Goal: Communication & Community: Participate in discussion

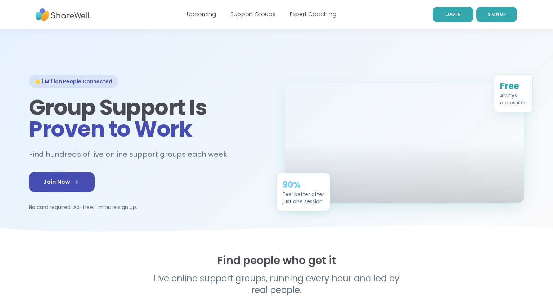
click at [455, 12] on span "LOG IN" at bounding box center [453, 14] width 15 height 6
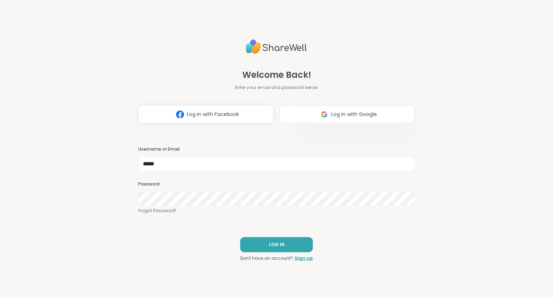
click at [372, 116] on span "Log in with Google" at bounding box center [355, 115] width 46 height 8
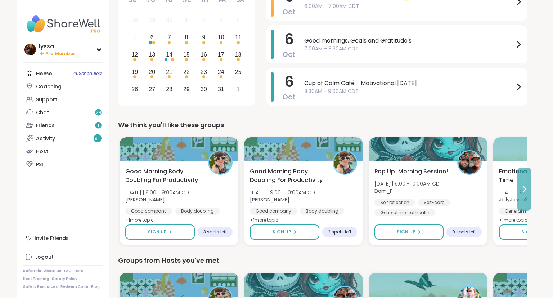
click at [525, 192] on icon at bounding box center [524, 189] width 9 height 9
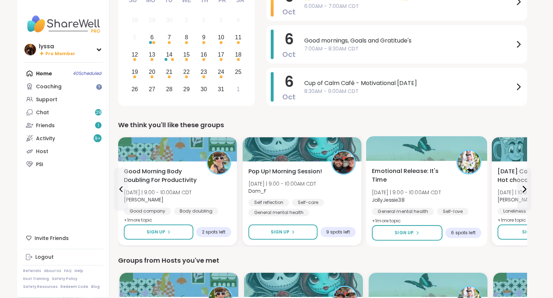
click at [452, 197] on div "Emotional Release: It's Time Mon 10/6 | 9:00 - 10:00AM CDT JollyJessie38 Genera…" at bounding box center [427, 196] width 110 height 59
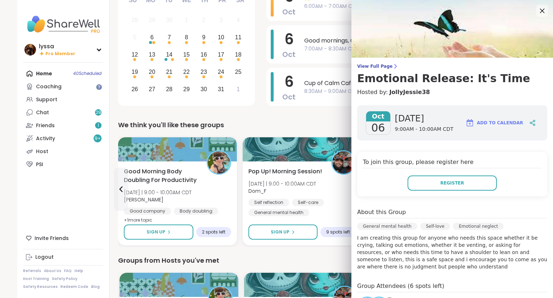
click at [544, 11] on icon at bounding box center [542, 10] width 9 height 9
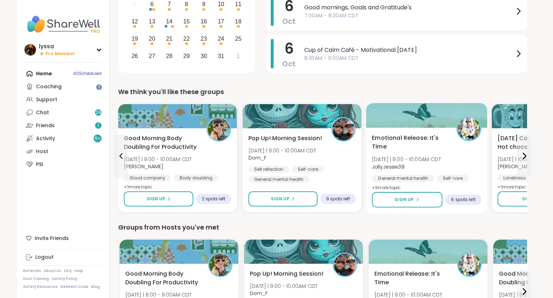
scroll to position [117, 0]
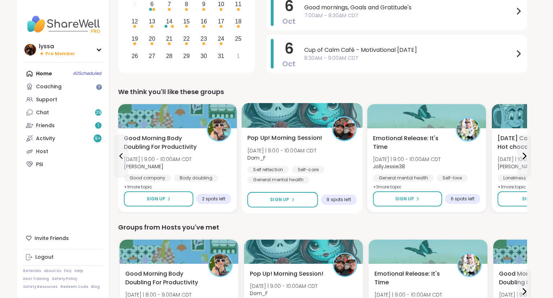
click at [308, 185] on div "Pop Up! Morning Session! Mon 10/6 | 9:00 - 10:00AM CDT Dom_F Self reflection Se…" at bounding box center [302, 171] width 121 height 86
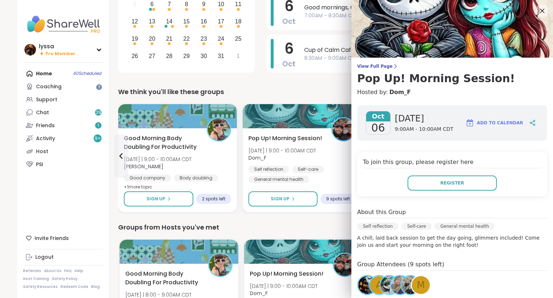
click at [452, 175] on div "To join this group, please register here Register" at bounding box center [452, 174] width 190 height 44
click at [451, 182] on span "Register" at bounding box center [453, 183] width 24 height 6
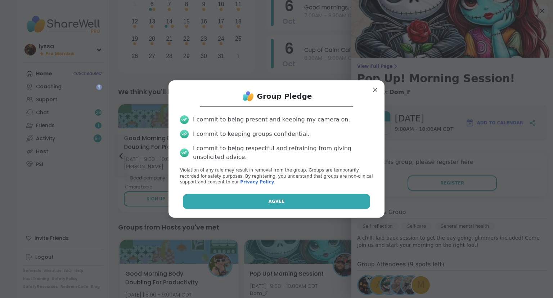
click at [342, 197] on button "Agree" at bounding box center [277, 201] width 188 height 15
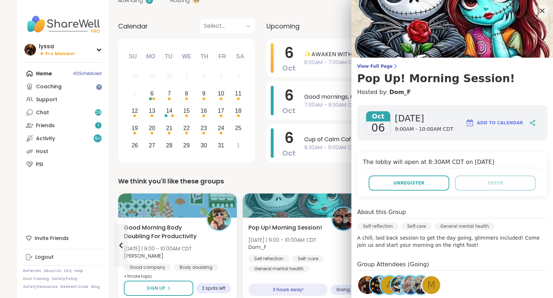
scroll to position [26, 0]
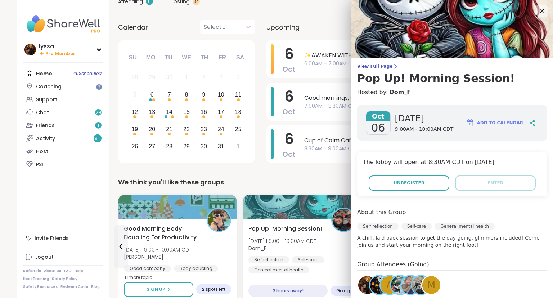
click at [538, 9] on div at bounding box center [543, 11] width 12 height 12
click at [544, 9] on icon at bounding box center [542, 10] width 9 height 9
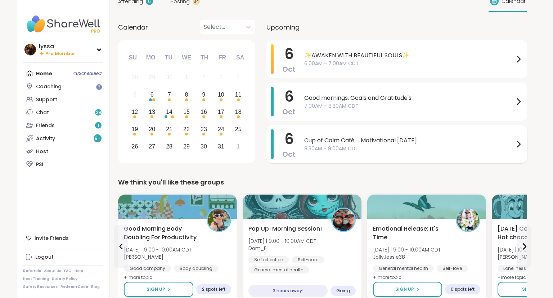
click at [337, 146] on span "8:30AM - 9:00AM CDT" at bounding box center [409, 149] width 210 height 8
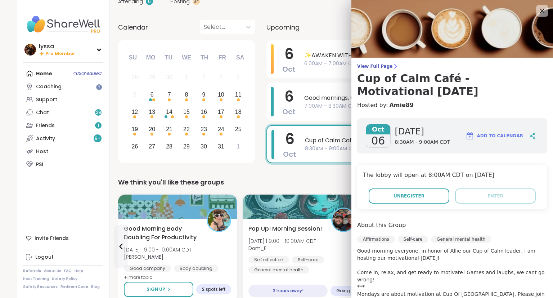
click at [541, 10] on icon at bounding box center [542, 10] width 9 height 9
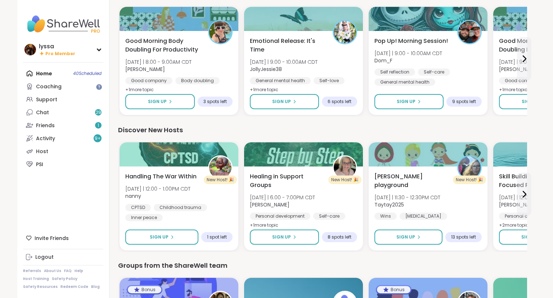
scroll to position [757, 0]
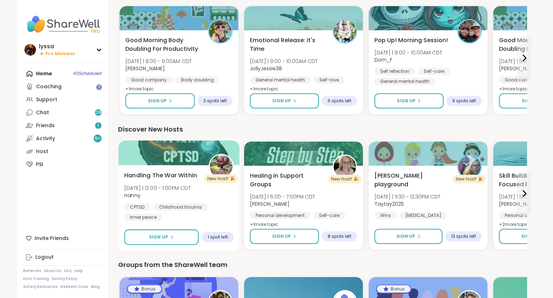
click at [214, 206] on div "CPTSD Childhood trauma Inner peace" at bounding box center [179, 212] width 110 height 18
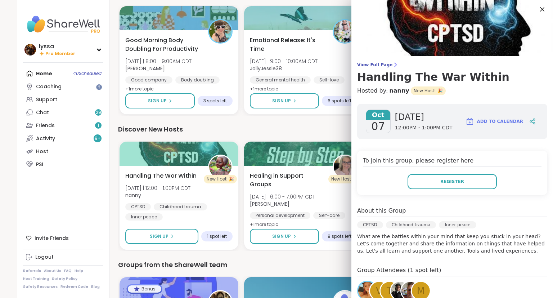
scroll to position [0, 0]
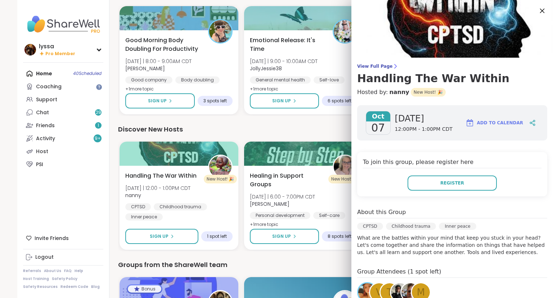
click at [541, 11] on icon at bounding box center [542, 10] width 9 height 9
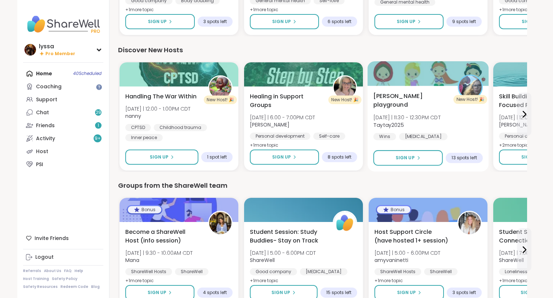
scroll to position [836, 0]
click at [422, 143] on div "Good company" at bounding box center [398, 146] width 48 height 7
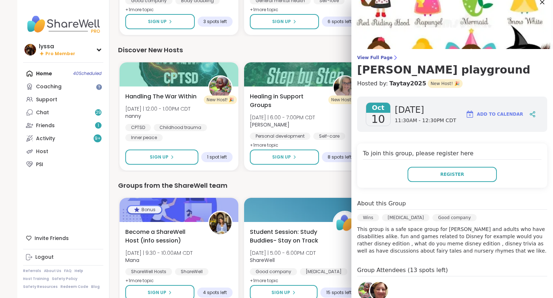
scroll to position [0, 0]
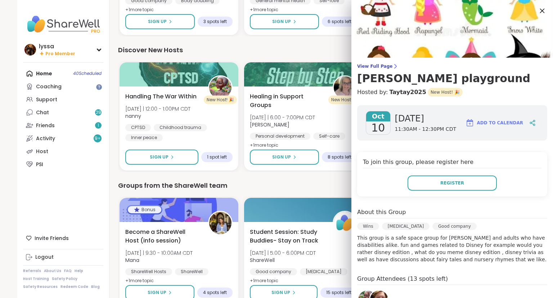
click at [546, 10] on icon at bounding box center [542, 10] width 9 height 9
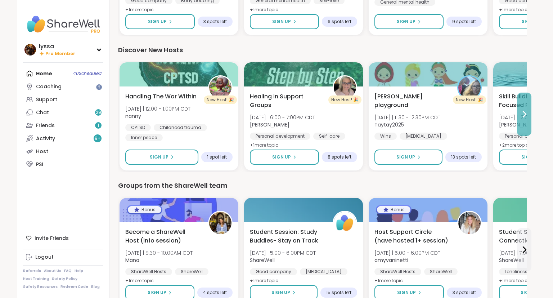
click at [525, 110] on icon at bounding box center [524, 114] width 9 height 9
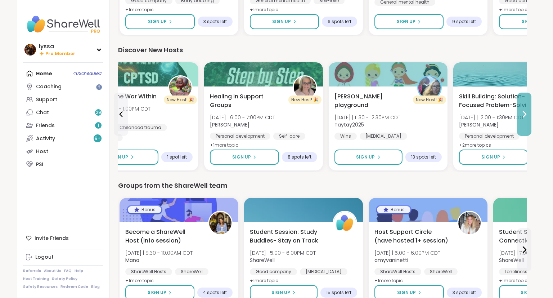
click at [525, 110] on icon at bounding box center [524, 114] width 9 height 9
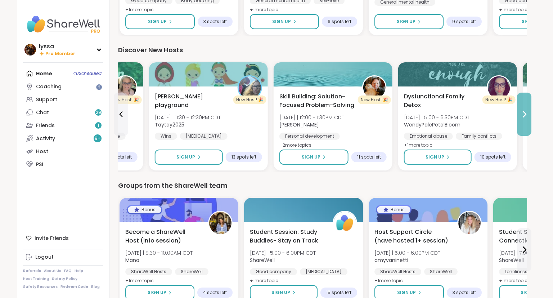
click at [525, 110] on icon at bounding box center [524, 114] width 9 height 9
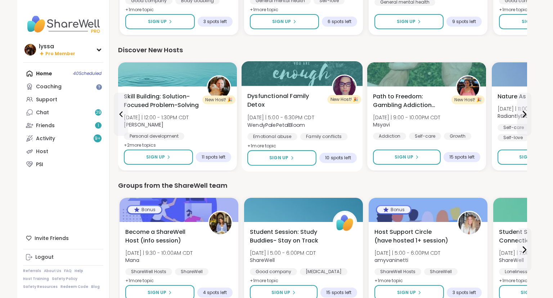
click at [317, 102] on span "Dysfunctional Family Detox" at bounding box center [286, 101] width 76 height 18
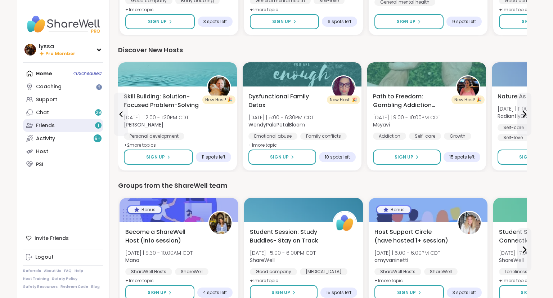
click at [79, 125] on link "Friends 1" at bounding box center [63, 125] width 80 height 13
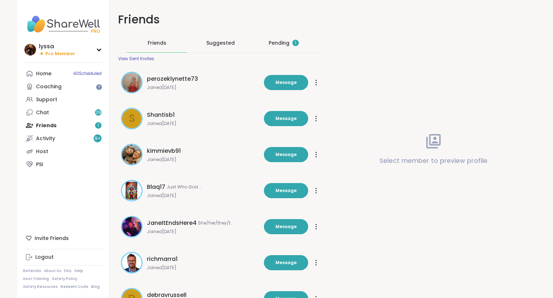
click at [283, 44] on div "Pending 1" at bounding box center [284, 42] width 30 height 7
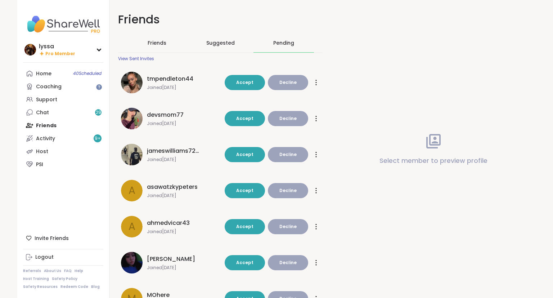
scroll to position [165, 0]
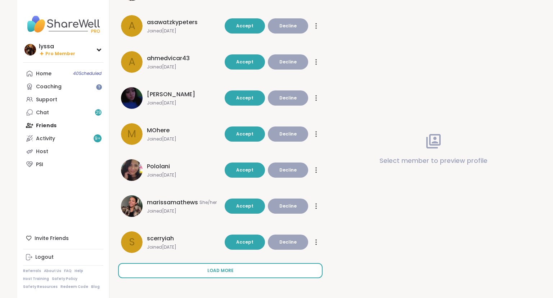
click at [190, 275] on button "Load more" at bounding box center [220, 270] width 205 height 15
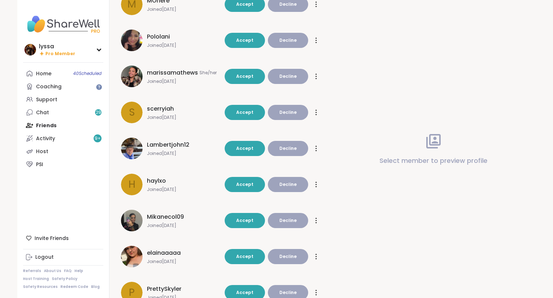
scroll to position [324, 0]
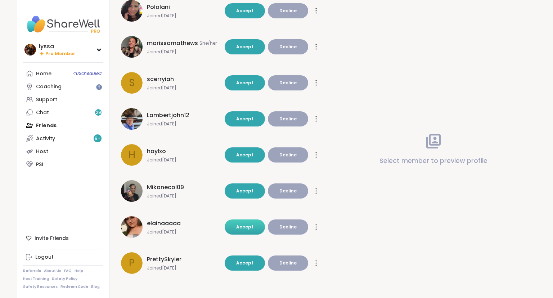
click at [258, 226] on button "Accept" at bounding box center [245, 226] width 40 height 15
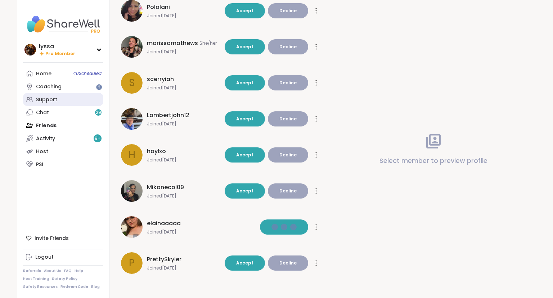
scroll to position [288, 0]
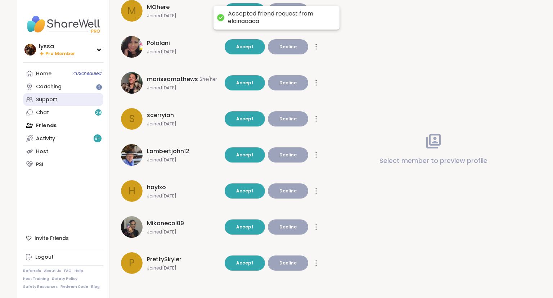
click at [63, 97] on link "Support" at bounding box center [63, 99] width 80 height 13
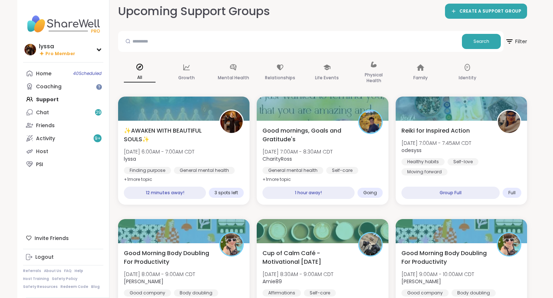
scroll to position [6, 0]
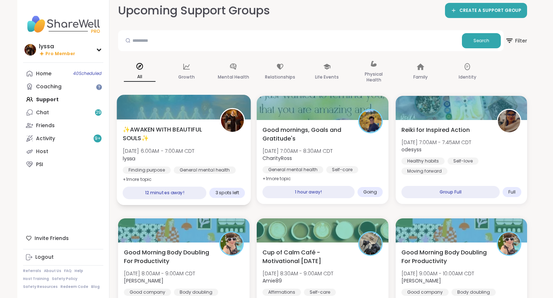
click at [167, 137] on span "✨AWAKEN WITH BEAUTIFUL SOULS✨" at bounding box center [167, 134] width 89 height 18
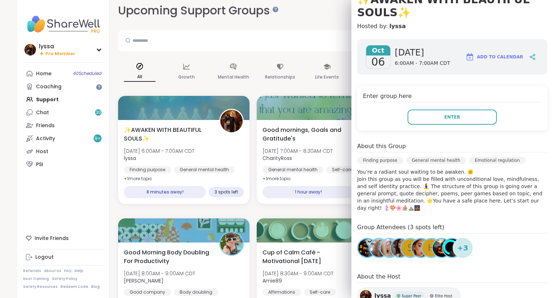
scroll to position [23, 0]
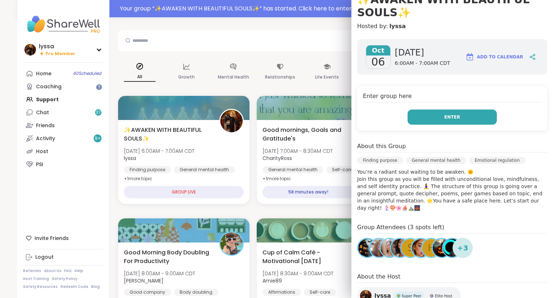
click at [467, 118] on button "Enter" at bounding box center [452, 117] width 89 height 15
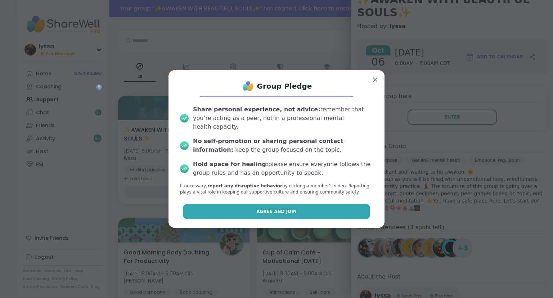
click at [269, 210] on span "Agree and Join" at bounding box center [277, 211] width 40 height 6
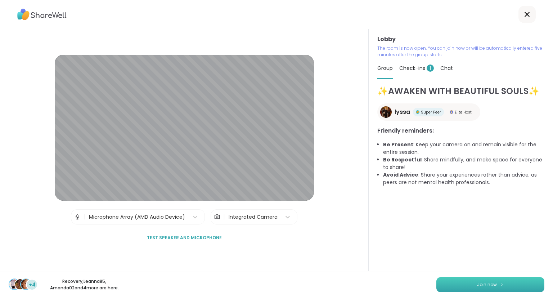
click at [457, 286] on button "Join now" at bounding box center [491, 284] width 108 height 15
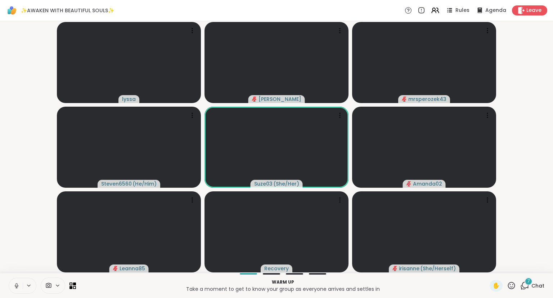
click at [530, 285] on div "7" at bounding box center [529, 281] width 8 height 8
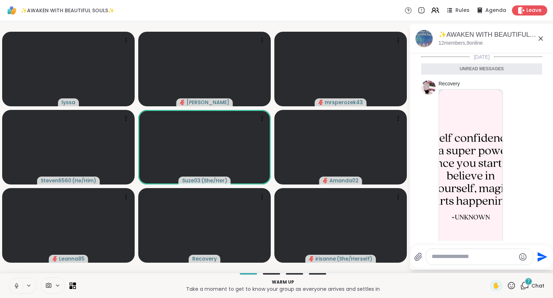
scroll to position [639, 0]
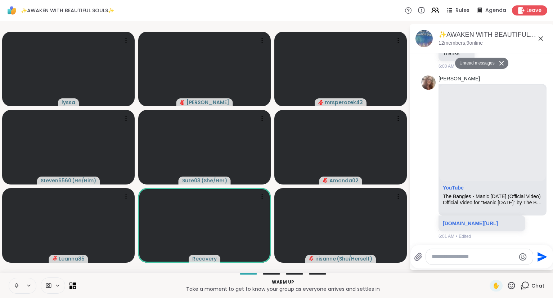
click at [540, 37] on icon at bounding box center [541, 38] width 4 height 4
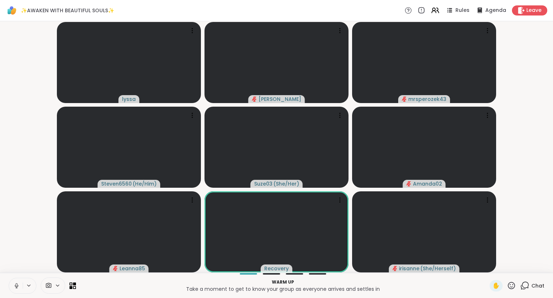
click at [553, 236] on div "lyssa dodi mrsperozek43 Steven6560 ( He/Him ) Suze03 ( She/Her ) Amanda02 Leann…" at bounding box center [276, 147] width 553 height 252
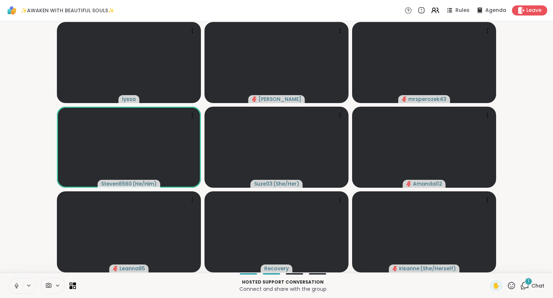
click at [0, 262] on div "lyssa dodi mrsperozek43 Steven6560 ( He/Him ) Suze03 ( She/Her ) Amanda02 Leann…" at bounding box center [276, 147] width 553 height 252
click at [0, 129] on div "lyssa dodi mrsperozek43 Steven6560 ( He/Him ) Suze03 ( She/Her ) Amanda02 Leann…" at bounding box center [276, 147] width 553 height 252
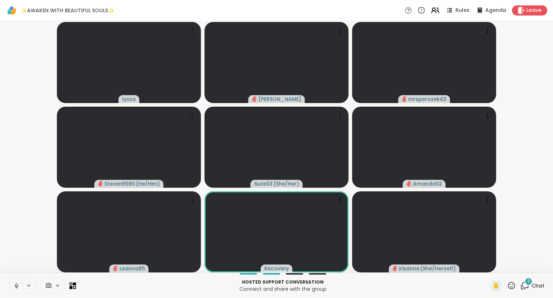
click at [439, 10] on icon at bounding box center [435, 10] width 9 height 9
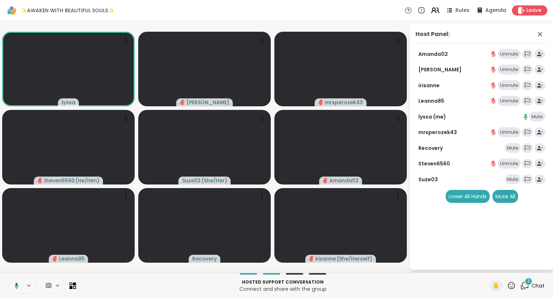
click at [439, 10] on icon at bounding box center [435, 10] width 9 height 9
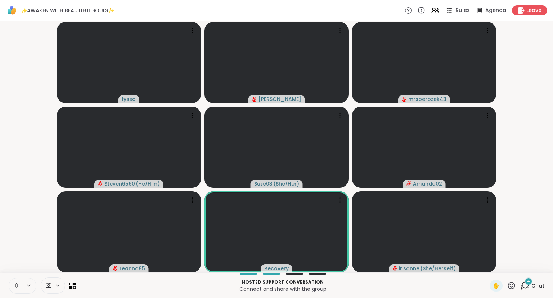
click at [461, 10] on span "Rules" at bounding box center [463, 11] width 15 height 8
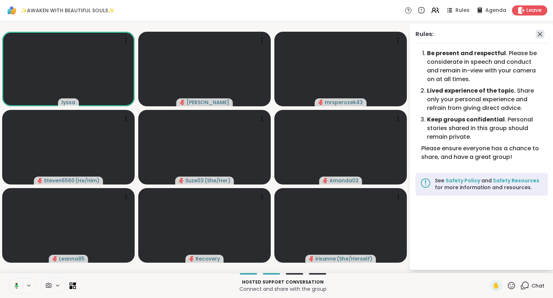
click at [540, 31] on icon at bounding box center [540, 34] width 9 height 9
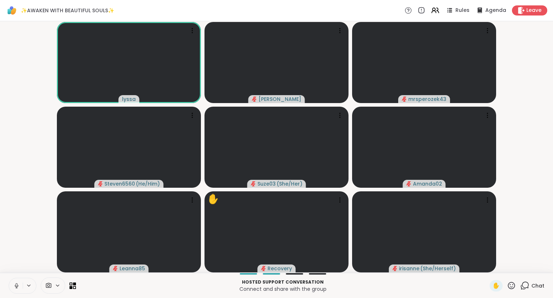
click at [15, 279] on button at bounding box center [16, 285] width 14 height 15
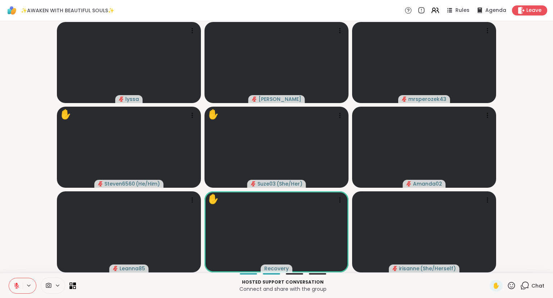
click at [510, 285] on icon at bounding box center [511, 285] width 9 height 9
click at [493, 269] on div "❤️" at bounding box center [490, 267] width 13 height 12
click at [511, 286] on icon at bounding box center [511, 285] width 9 height 9
click at [487, 267] on span "❤️" at bounding box center [490, 266] width 7 height 9
click at [19, 283] on icon at bounding box center [16, 286] width 6 height 6
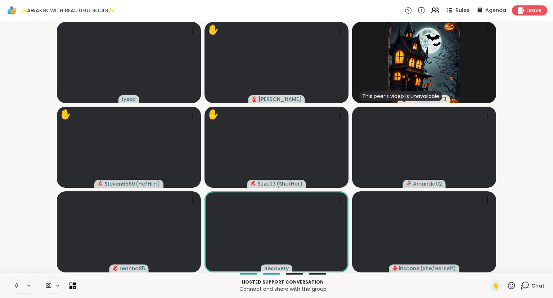
click at [436, 7] on icon at bounding box center [435, 10] width 9 height 9
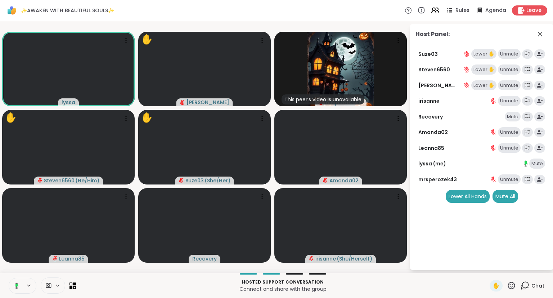
click at [436, 9] on icon at bounding box center [434, 9] width 3 height 3
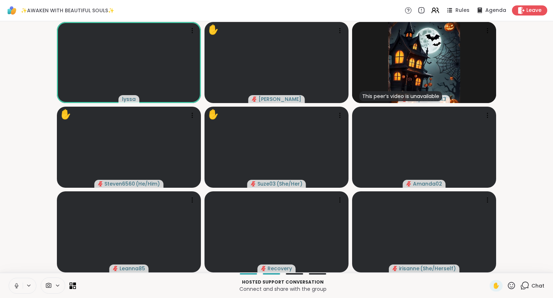
click at [513, 288] on icon at bounding box center [511, 285] width 9 height 9
click at [489, 266] on span "❤️" at bounding box center [490, 266] width 7 height 9
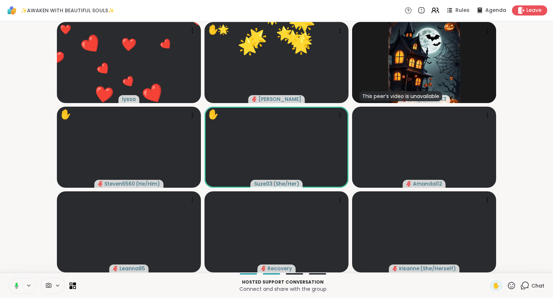
click at [11, 282] on button at bounding box center [15, 285] width 15 height 15
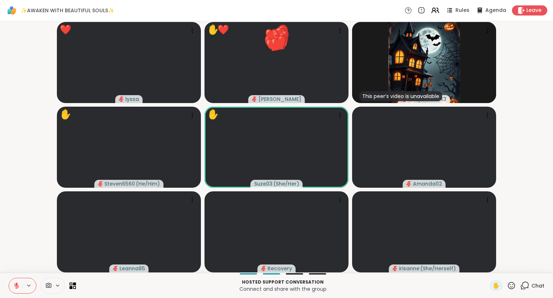
click at [14, 281] on button at bounding box center [16, 285] width 14 height 15
click at [17, 280] on button at bounding box center [15, 285] width 15 height 15
click at [515, 281] on div "✋" at bounding box center [503, 286] width 26 height 12
click at [510, 288] on icon at bounding box center [511, 285] width 7 height 7
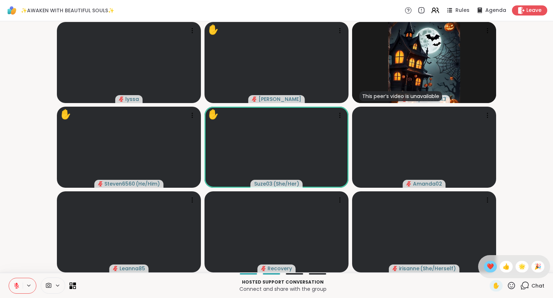
click at [489, 270] on span "❤️" at bounding box center [490, 266] width 7 height 9
click at [18, 284] on icon at bounding box center [16, 286] width 6 height 6
click at [33, 229] on video-player-container "lyssa ✋ dodi This peer’s video is unavailable mrsperozek43 ✋ Steven6560 ( He/Hi…" at bounding box center [276, 147] width 545 height 246
click at [9, 287] on button at bounding box center [16, 285] width 14 height 15
click at [9, 289] on button at bounding box center [16, 285] width 14 height 15
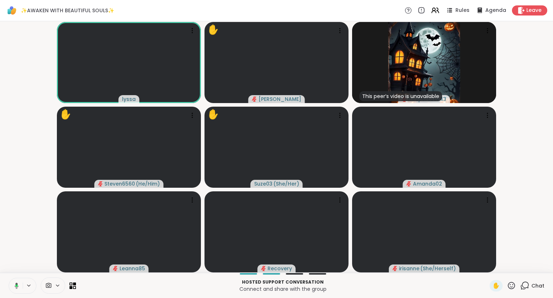
click at [12, 289] on button at bounding box center [15, 285] width 15 height 15
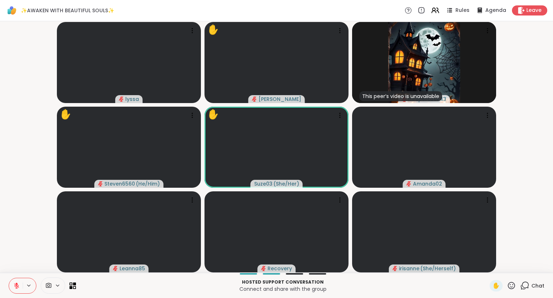
click at [510, 289] on icon at bounding box center [511, 285] width 9 height 9
click at [489, 266] on span "❤️" at bounding box center [490, 266] width 7 height 9
click at [513, 283] on icon at bounding box center [511, 285] width 9 height 9
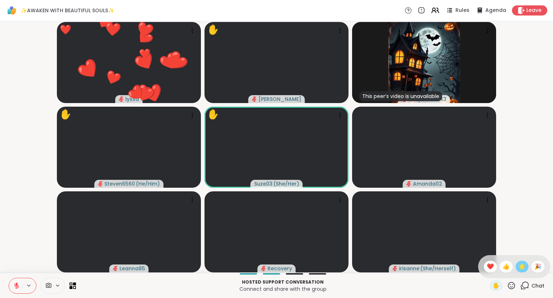
click at [522, 266] on span "🌟" at bounding box center [522, 266] width 7 height 9
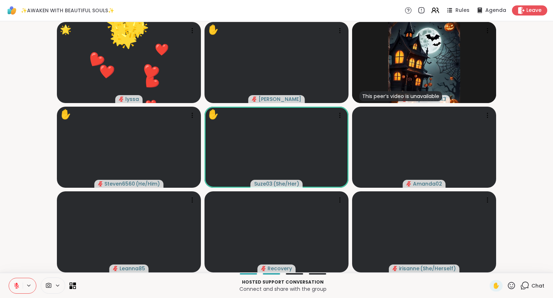
click at [510, 284] on icon at bounding box center [511, 285] width 9 height 9
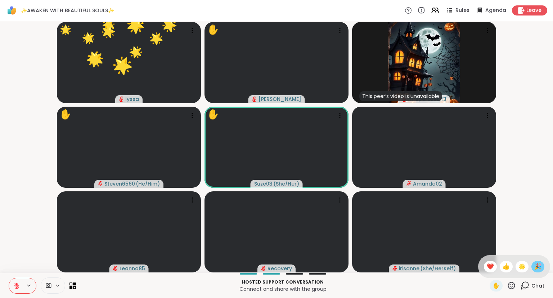
click at [534, 267] on div "🎉" at bounding box center [538, 267] width 13 height 12
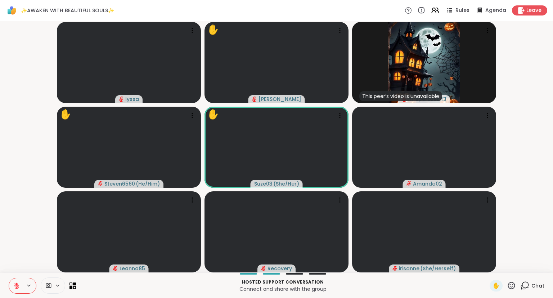
click at [511, 286] on icon at bounding box center [511, 285] width 9 height 9
click at [484, 264] on div "❤️" at bounding box center [490, 267] width 13 height 12
click at [513, 286] on icon at bounding box center [511, 285] width 9 height 9
click at [487, 267] on span "❤️" at bounding box center [490, 266] width 7 height 9
click at [510, 286] on icon at bounding box center [511, 285] width 9 height 9
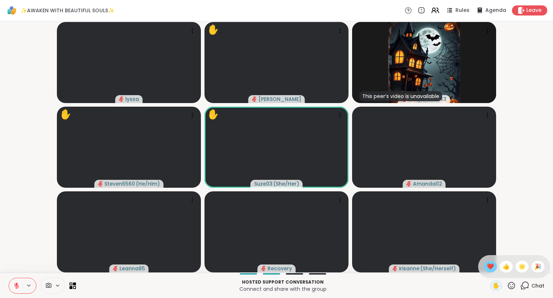
click at [488, 267] on span "❤️" at bounding box center [490, 266] width 7 height 9
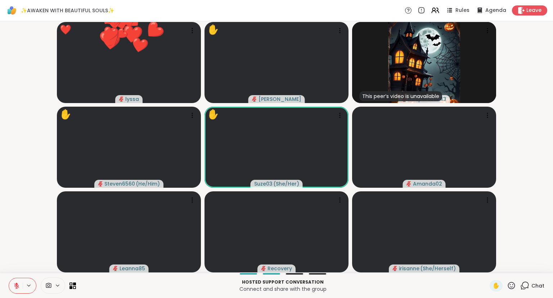
click at [514, 284] on icon at bounding box center [511, 285] width 9 height 9
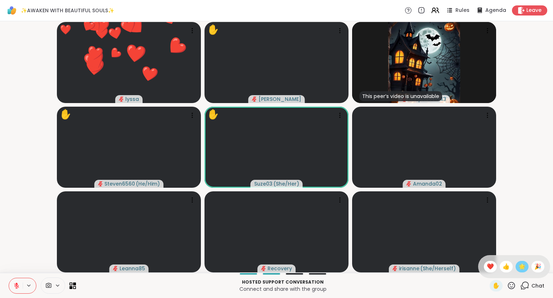
click at [520, 267] on span "🌟" at bounding box center [522, 266] width 7 height 9
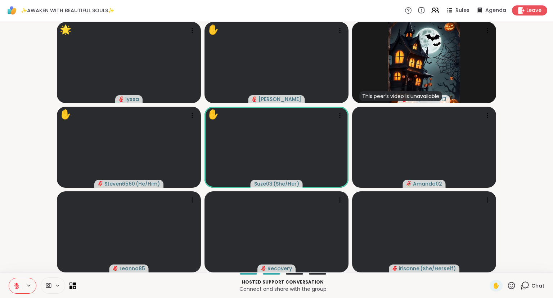
click at [19, 283] on icon at bounding box center [16, 286] width 6 height 6
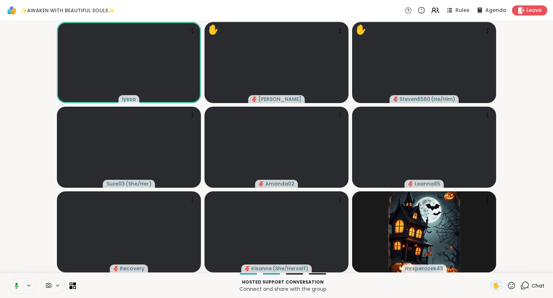
click at [514, 288] on icon at bounding box center [511, 285] width 9 height 9
click at [493, 270] on div "❤️" at bounding box center [490, 267] width 13 height 12
click at [440, 6] on div "Rules Agenda Leave" at bounding box center [476, 10] width 143 height 10
click at [437, 12] on icon at bounding box center [435, 10] width 9 height 9
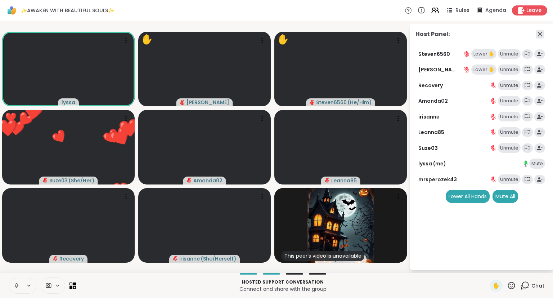
click at [538, 33] on icon at bounding box center [540, 34] width 9 height 9
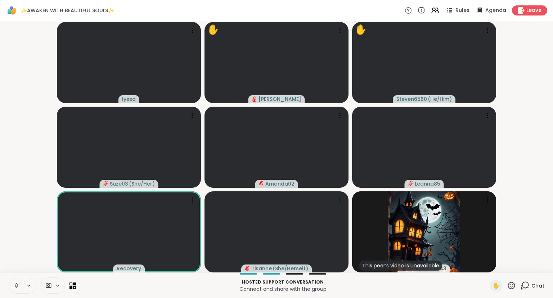
click at [12, 284] on button at bounding box center [16, 285] width 14 height 15
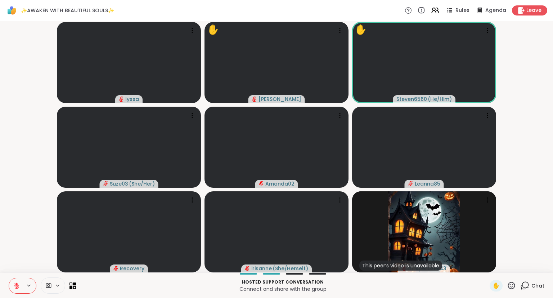
click at [510, 289] on icon at bounding box center [511, 285] width 9 height 9
click at [481, 267] on div "✋ ❤️ 👍 🌟 🎉" at bounding box center [515, 266] width 72 height 23
click at [533, 285] on span "Chat" at bounding box center [538, 285] width 13 height 7
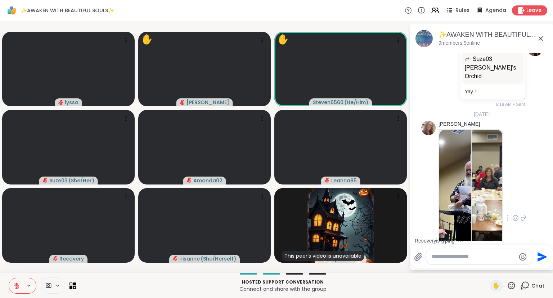
scroll to position [2887, 0]
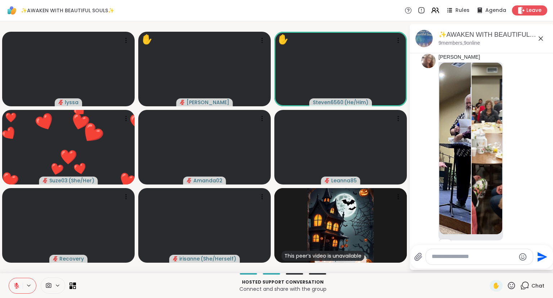
click at [513, 283] on icon at bounding box center [511, 285] width 7 height 7
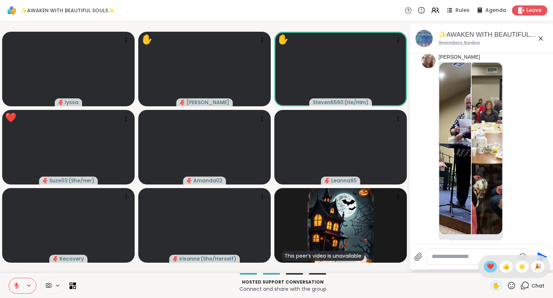
click at [489, 266] on span "❤️" at bounding box center [490, 266] width 7 height 9
click at [511, 284] on icon at bounding box center [511, 285] width 9 height 9
click at [491, 268] on span "❤️" at bounding box center [490, 266] width 7 height 9
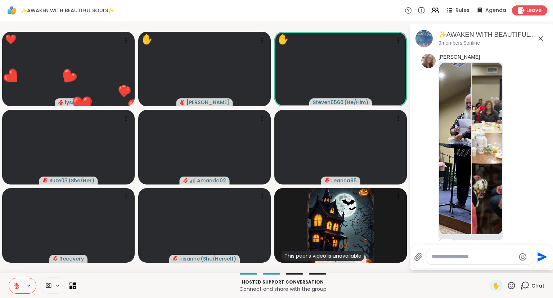
click at [15, 281] on button at bounding box center [16, 285] width 14 height 15
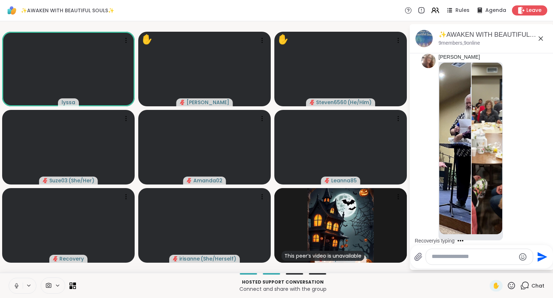
click at [90, 279] on div "Hosted support conversation Connect and share with the group" at bounding box center [282, 285] width 405 height 16
drag, startPoint x: 90, startPoint y: 279, endPoint x: 50, endPoint y: 295, distance: 43.4
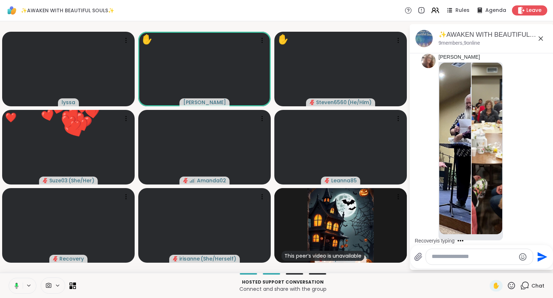
click at [18, 288] on icon at bounding box center [15, 286] width 6 height 6
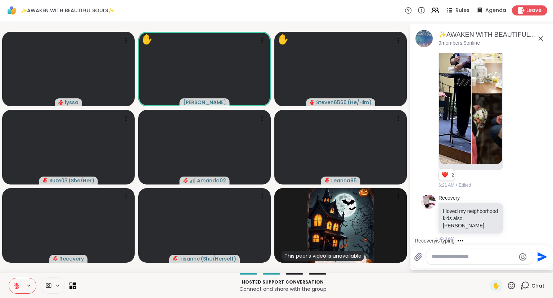
click at [541, 37] on icon at bounding box center [541, 38] width 9 height 9
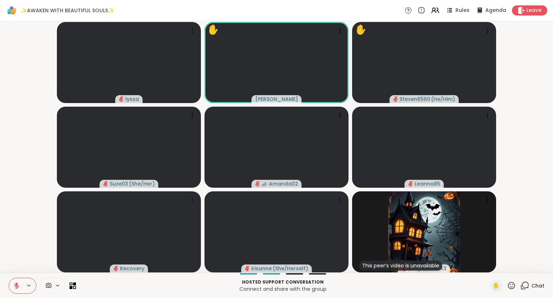
click at [512, 286] on icon at bounding box center [511, 285] width 9 height 9
click at [490, 266] on span "❤️" at bounding box center [490, 266] width 7 height 9
click at [518, 288] on div "✋ Chat" at bounding box center [517, 286] width 55 height 12
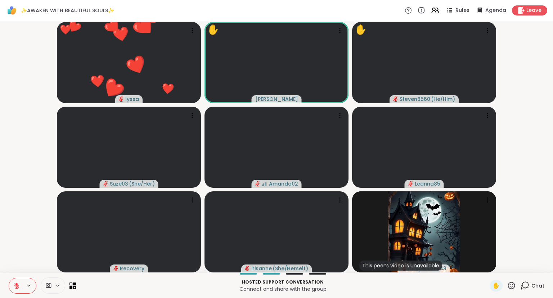
click at [515, 284] on icon at bounding box center [511, 285] width 9 height 9
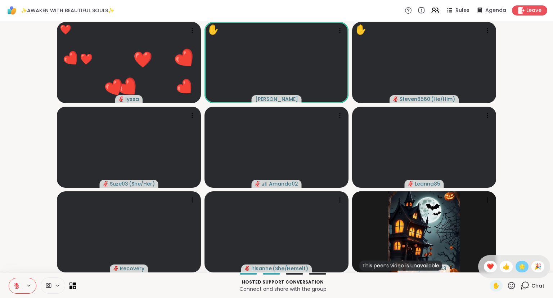
click at [522, 263] on span "🌟" at bounding box center [522, 266] width 7 height 9
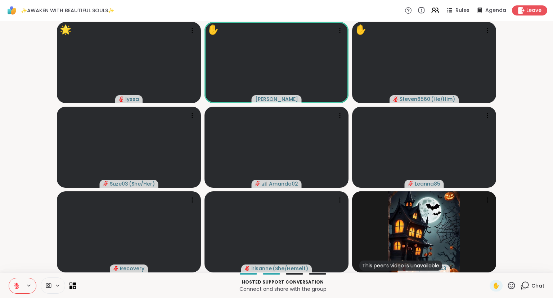
click at [15, 283] on icon at bounding box center [16, 286] width 6 height 6
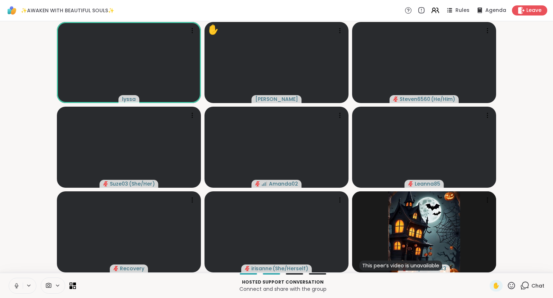
click at [530, 285] on div "Chat" at bounding box center [533, 286] width 24 height 12
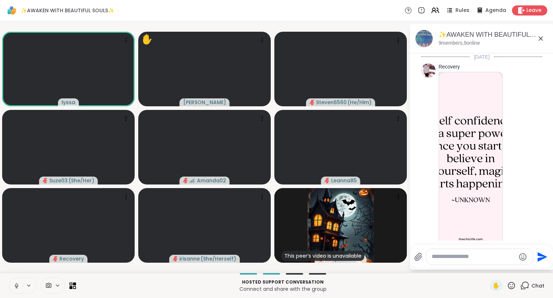
scroll to position [2950, 0]
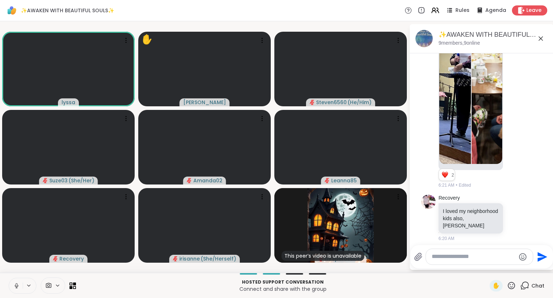
click at [543, 36] on icon at bounding box center [541, 38] width 9 height 9
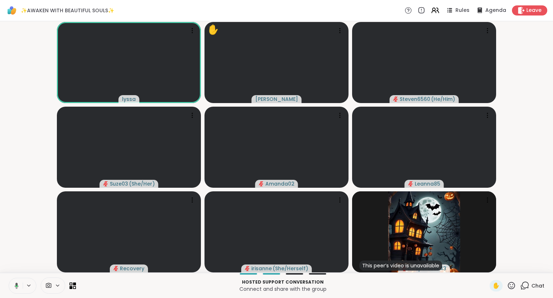
click at [17, 280] on button at bounding box center [15, 285] width 15 height 15
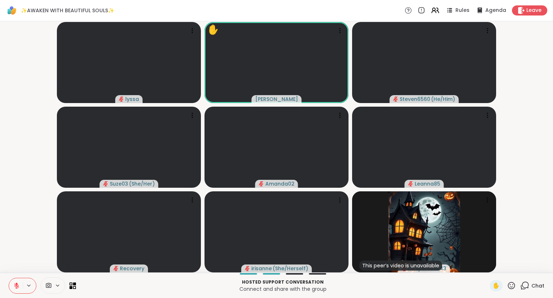
click at [528, 288] on icon at bounding box center [525, 285] width 9 height 9
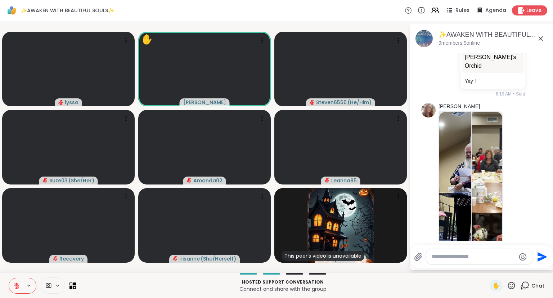
scroll to position [2828, 0]
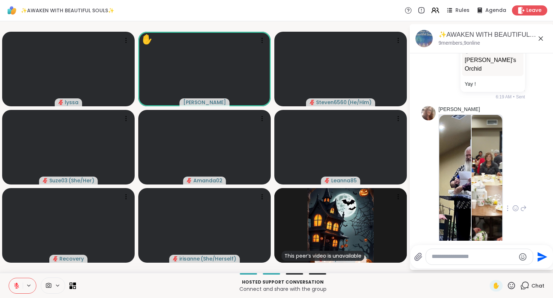
click at [491, 165] on img at bounding box center [488, 201] width 32 height 172
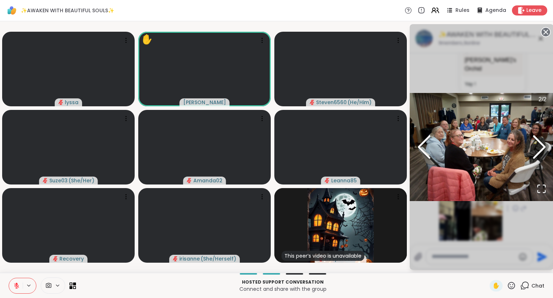
click at [426, 147] on icon "Previous Slide" at bounding box center [425, 146] width 22 height 43
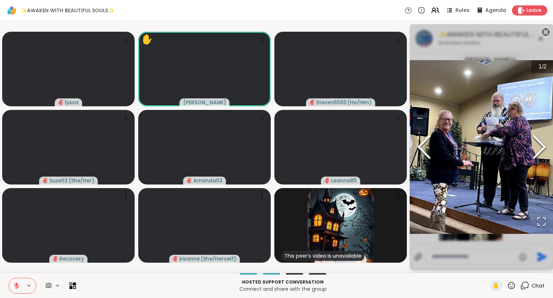
click at [547, 35] on circle at bounding box center [546, 32] width 9 height 9
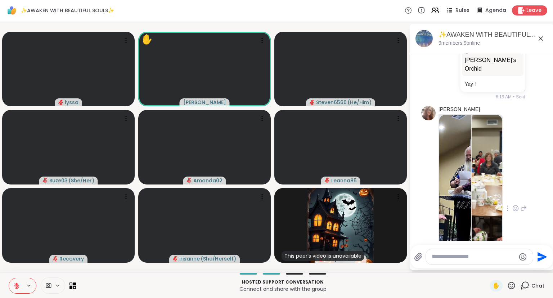
click at [515, 205] on icon at bounding box center [516, 208] width 6 height 7
click at [515, 190] on button "Select Reaction: Heart" at bounding box center [516, 197] width 14 height 14
click at [511, 288] on icon at bounding box center [511, 285] width 9 height 9
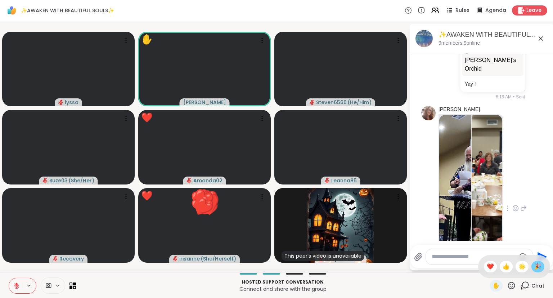
click at [538, 266] on span "🎉" at bounding box center [538, 266] width 7 height 9
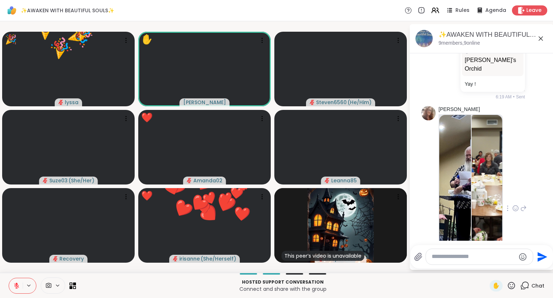
click at [511, 288] on icon at bounding box center [511, 285] width 9 height 9
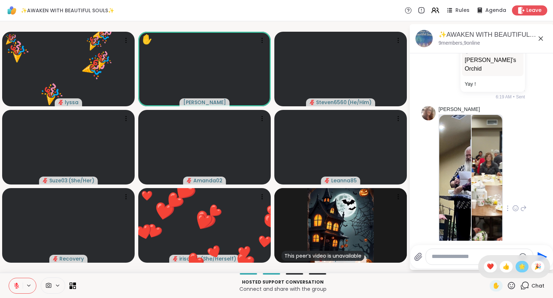
click at [519, 268] on span "🌟" at bounding box center [522, 266] width 7 height 9
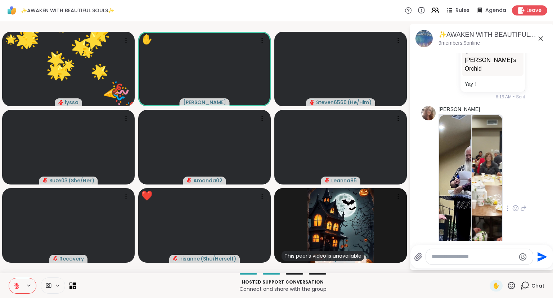
click at [463, 213] on img at bounding box center [456, 201] width 32 height 172
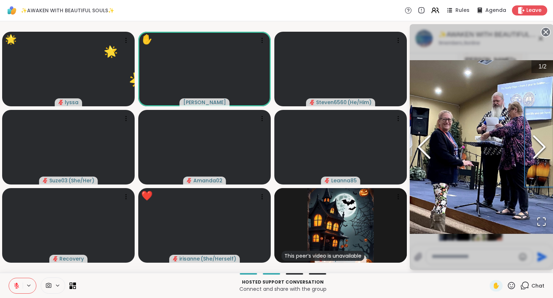
click at [541, 158] on icon "Next Slide" at bounding box center [540, 146] width 22 height 43
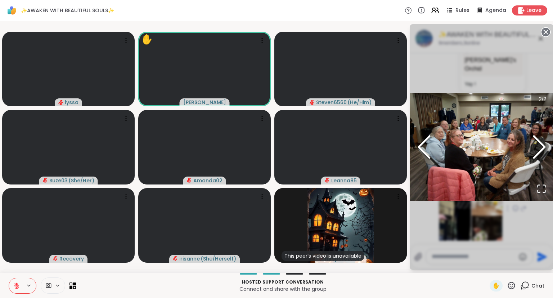
click at [543, 32] on circle at bounding box center [546, 32] width 9 height 9
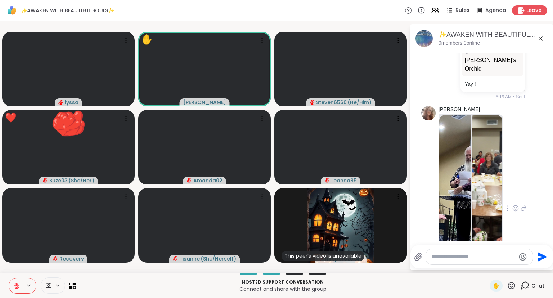
click at [516, 290] on icon at bounding box center [511, 285] width 9 height 9
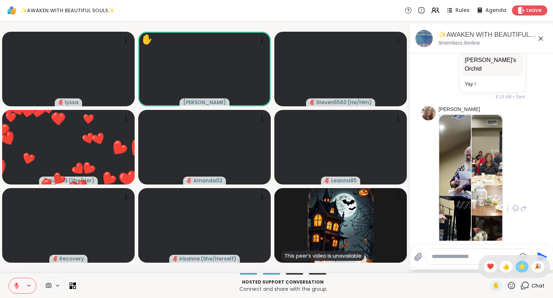
click at [519, 267] on span "🌟" at bounding box center [522, 266] width 7 height 9
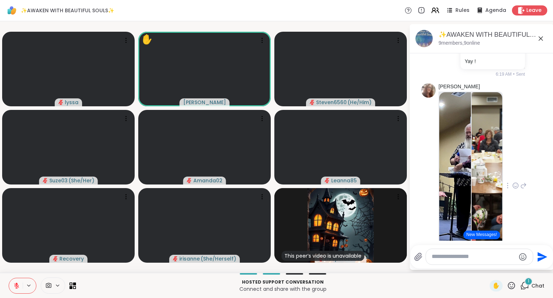
scroll to position [2851, 0]
click at [515, 182] on icon at bounding box center [516, 185] width 6 height 7
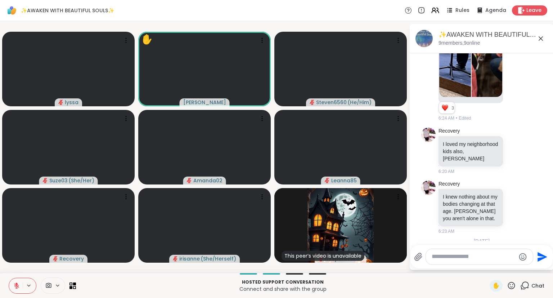
click at [517, 271] on icon at bounding box center [516, 274] width 6 height 7
click at [461, 260] on div "Select Reaction: Heart" at bounding box center [458, 263] width 6 height 6
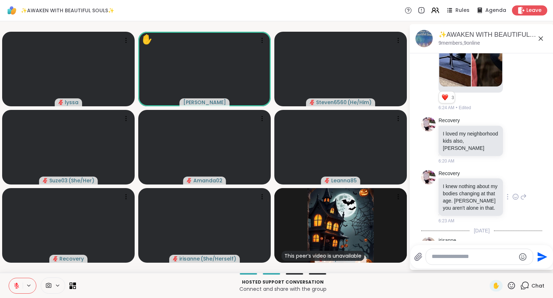
click at [517, 193] on icon at bounding box center [516, 196] width 6 height 7
click at [462, 182] on div "Select Reaction: Heart" at bounding box center [458, 185] width 6 height 6
click at [515, 136] on div at bounding box center [516, 140] width 6 height 9
click at [459, 125] on div "Select Reaction: Heart" at bounding box center [458, 128] width 6 height 6
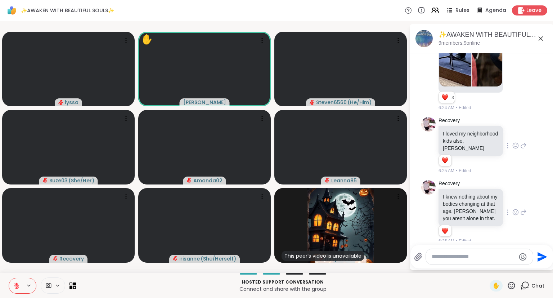
click at [13, 285] on button at bounding box center [16, 285] width 14 height 15
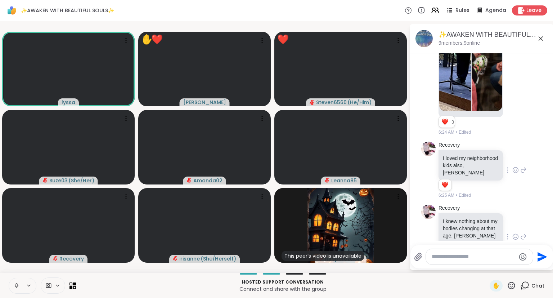
scroll to position [3048, 0]
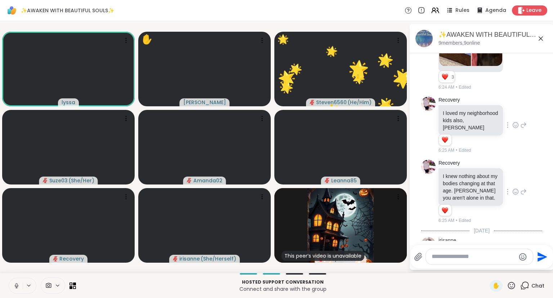
click at [539, 38] on icon at bounding box center [541, 38] width 9 height 9
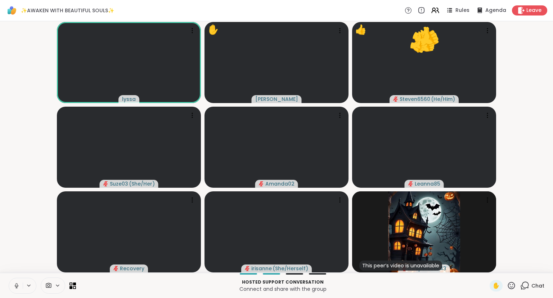
click at [515, 287] on icon at bounding box center [511, 285] width 9 height 9
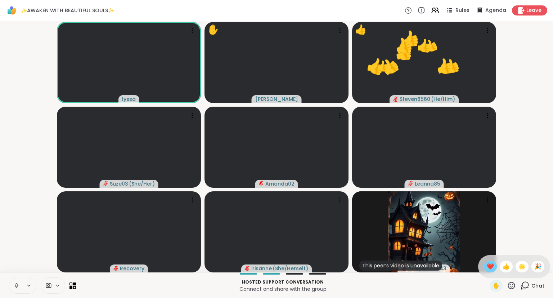
click at [487, 269] on span "❤️" at bounding box center [490, 266] width 7 height 9
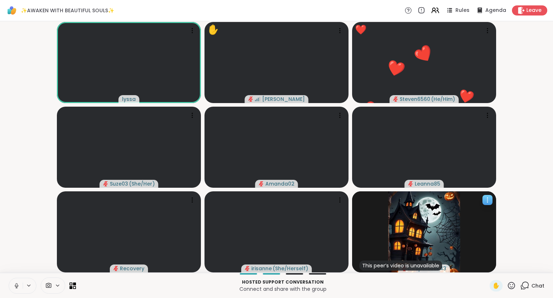
click at [488, 194] on div "This peer’s video is unavailable mrsperozek43" at bounding box center [424, 231] width 144 height 81
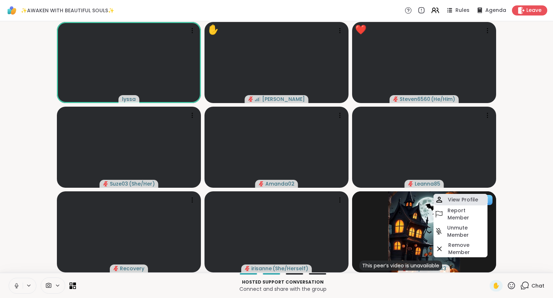
click at [476, 197] on h4 "View Profile" at bounding box center [463, 199] width 30 height 7
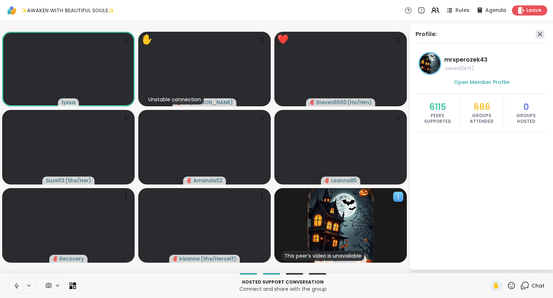
click at [544, 31] on icon at bounding box center [540, 34] width 9 height 9
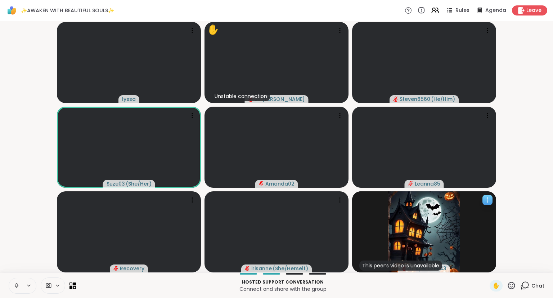
click at [533, 282] on span "Chat" at bounding box center [538, 285] width 13 height 7
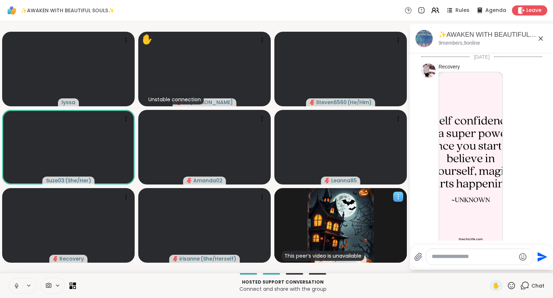
scroll to position [3041, 0]
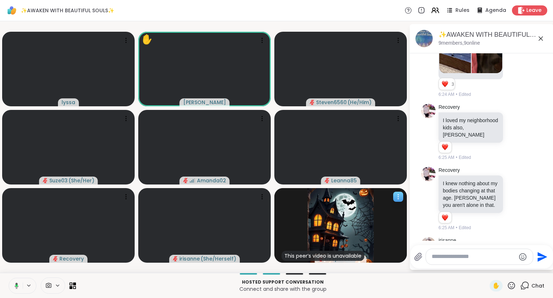
click at [544, 37] on icon at bounding box center [541, 38] width 9 height 9
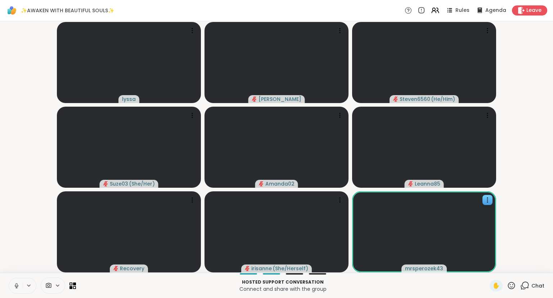
click at [511, 283] on icon at bounding box center [511, 285] width 7 height 7
click at [484, 262] on div "✋ ❤️ 👍 🌟 🎉" at bounding box center [515, 266] width 72 height 23
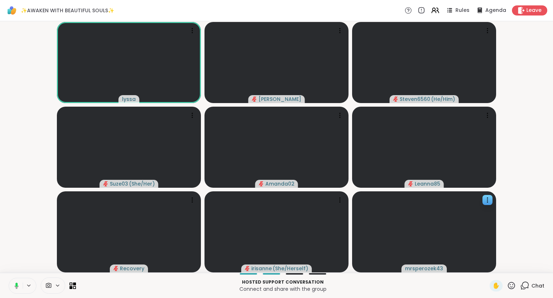
click at [513, 281] on div "✋" at bounding box center [503, 286] width 26 height 12
click at [513, 283] on icon at bounding box center [511, 285] width 7 height 7
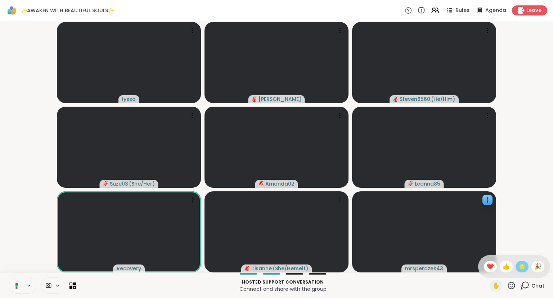
click at [522, 268] on span "🌟" at bounding box center [522, 266] width 7 height 9
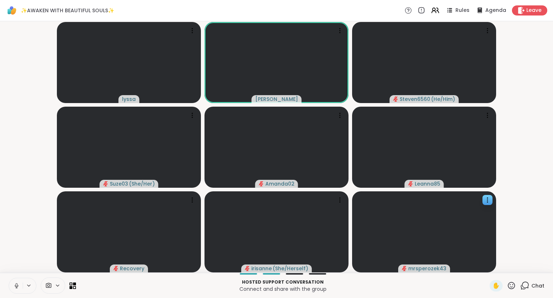
click at [14, 283] on icon at bounding box center [16, 286] width 6 height 6
click at [16, 282] on button at bounding box center [16, 285] width 14 height 15
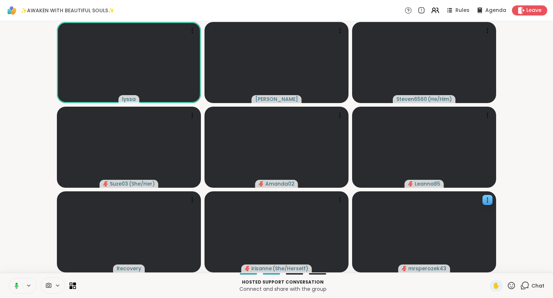
click at [20, 278] on button at bounding box center [15, 285] width 15 height 15
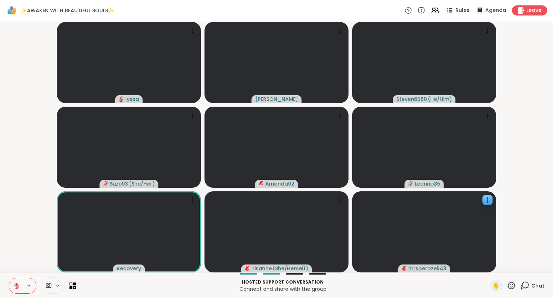
click at [14, 280] on button at bounding box center [16, 285] width 14 height 15
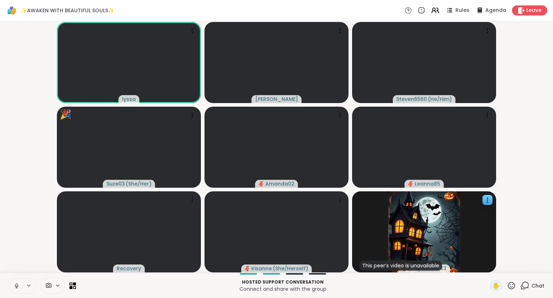
click at [517, 286] on div "✋ Chat" at bounding box center [517, 286] width 55 height 12
click at [512, 285] on icon at bounding box center [511, 285] width 9 height 9
click at [534, 268] on div "🎉" at bounding box center [538, 267] width 13 height 12
click at [513, 285] on icon at bounding box center [511, 285] width 9 height 9
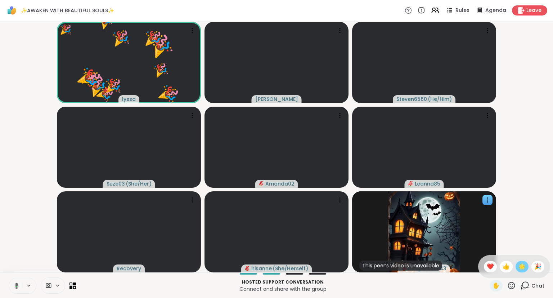
click at [520, 263] on span "🌟" at bounding box center [522, 266] width 7 height 9
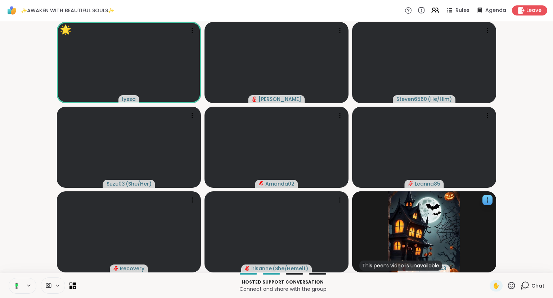
click at [19, 287] on button at bounding box center [15, 285] width 15 height 15
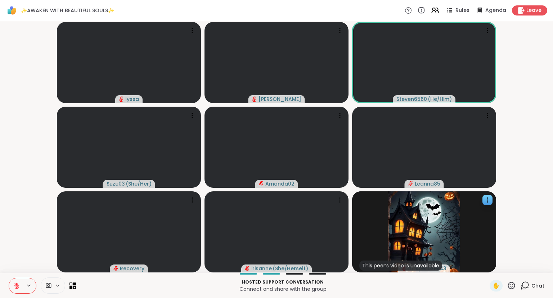
click at [16, 285] on icon at bounding box center [16, 285] width 5 height 5
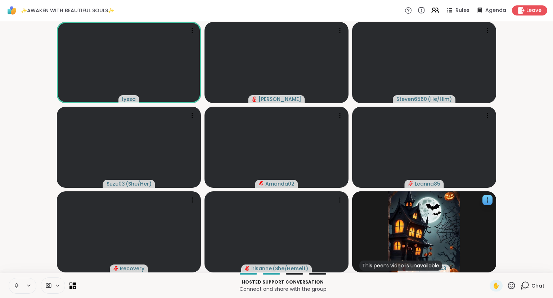
click at [14, 288] on icon at bounding box center [16, 286] width 6 height 6
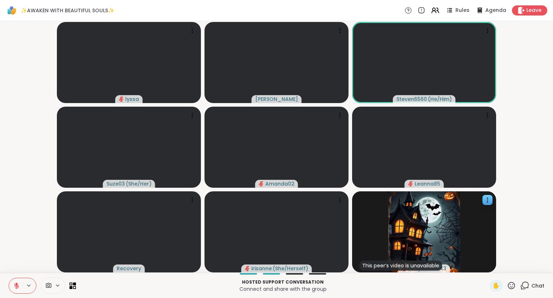
click at [13, 283] on button at bounding box center [16, 285] width 14 height 15
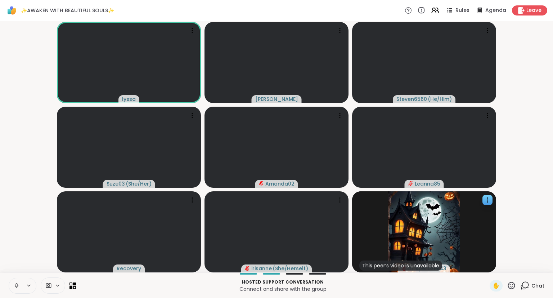
click at [17, 285] on icon at bounding box center [16, 286] width 6 height 6
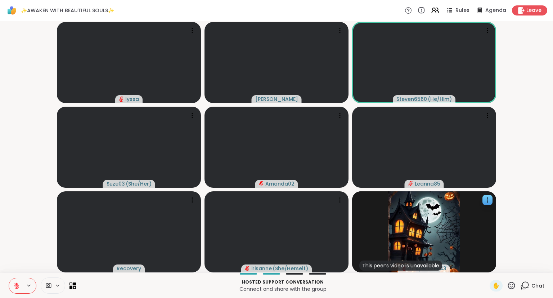
click at [17, 283] on icon at bounding box center [16, 286] width 6 height 6
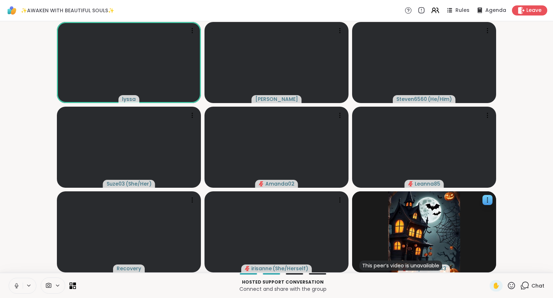
click at [21, 289] on button at bounding box center [16, 285] width 14 height 15
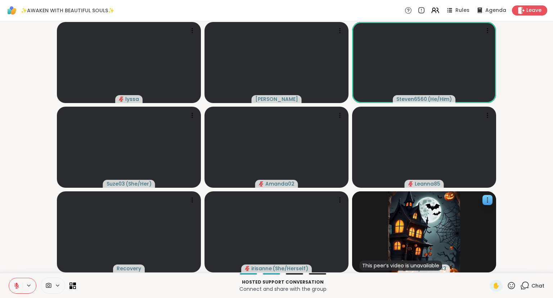
click at [13, 282] on button at bounding box center [16, 285] width 14 height 15
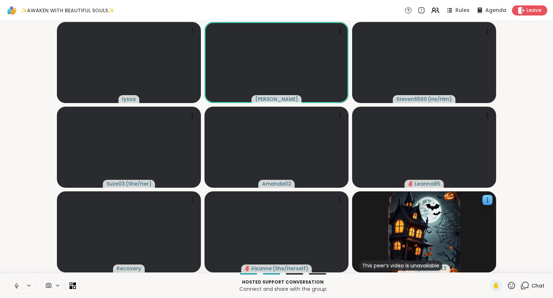
click at [512, 287] on icon at bounding box center [511, 285] width 9 height 9
click at [519, 269] on span "🌟" at bounding box center [522, 266] width 7 height 9
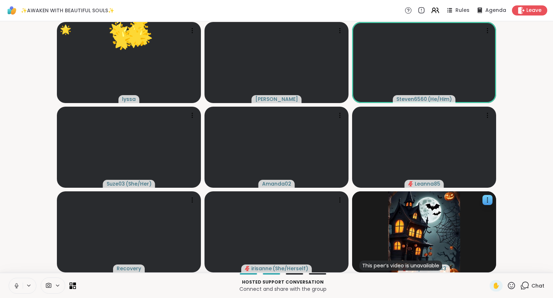
click at [515, 284] on icon at bounding box center [511, 285] width 7 height 7
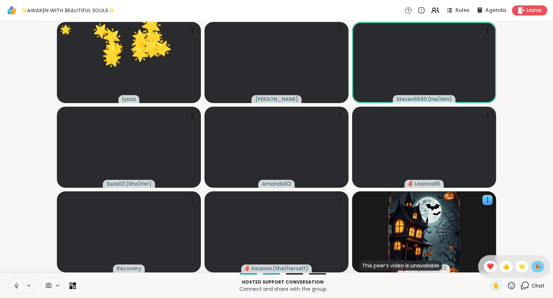
click at [533, 268] on div "🎉" at bounding box center [538, 267] width 13 height 12
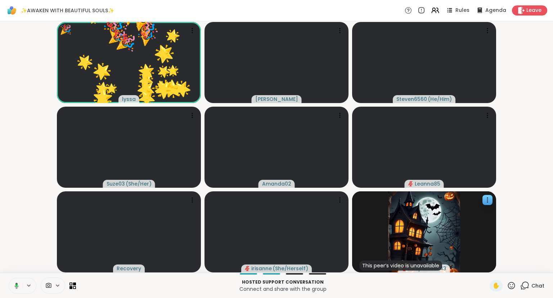
click at [511, 288] on icon at bounding box center [511, 285] width 9 height 9
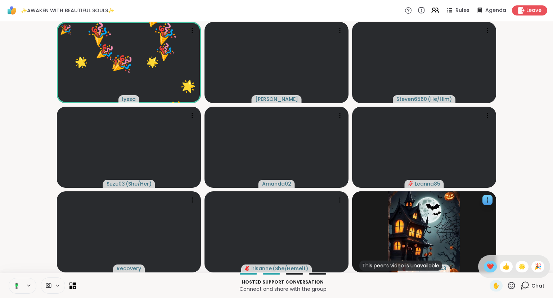
click at [491, 266] on span "❤️" at bounding box center [490, 266] width 7 height 9
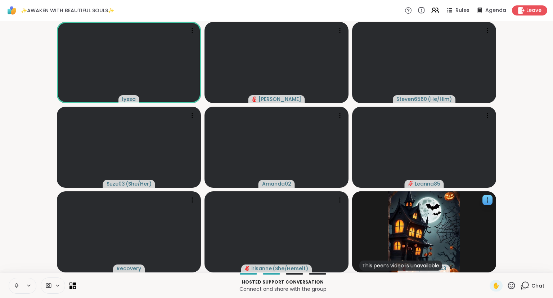
click at [16, 289] on button at bounding box center [16, 285] width 14 height 15
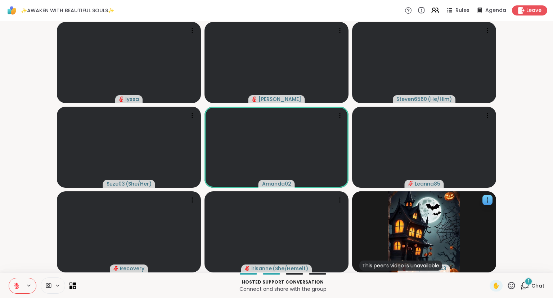
click at [16, 289] on button at bounding box center [16, 285] width 14 height 15
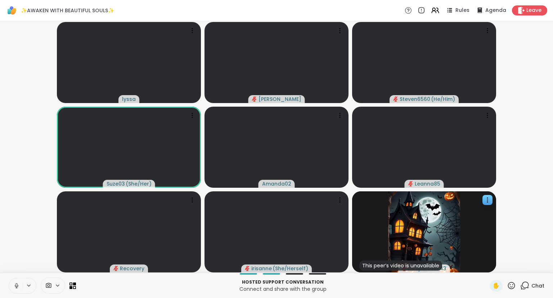
click at [9, 279] on button at bounding box center [16, 285] width 14 height 15
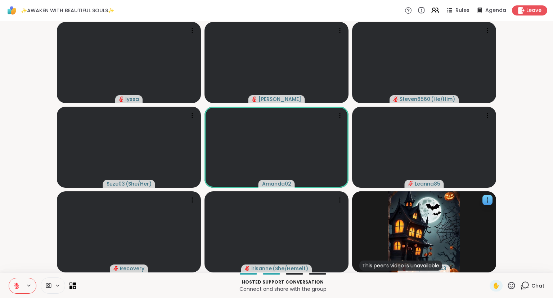
click at [17, 283] on icon at bounding box center [16, 286] width 6 height 6
click at [17, 285] on icon at bounding box center [16, 286] width 6 height 6
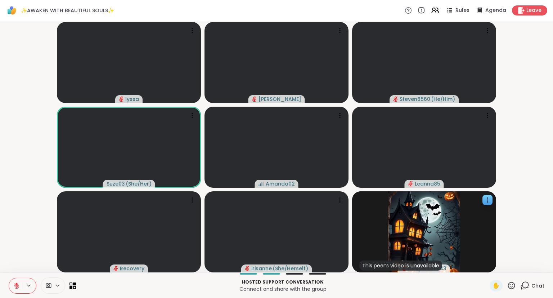
click at [512, 284] on icon at bounding box center [511, 285] width 9 height 9
click at [494, 270] on div "❤️" at bounding box center [490, 267] width 13 height 12
click at [515, 285] on icon at bounding box center [511, 285] width 9 height 9
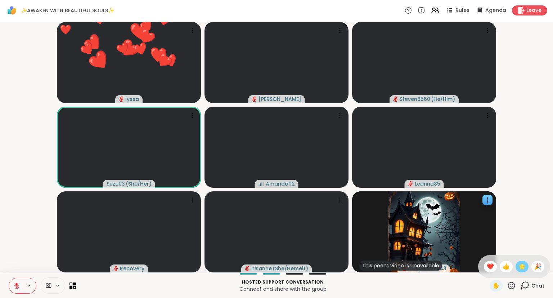
click at [520, 269] on span "🌟" at bounding box center [522, 266] width 7 height 9
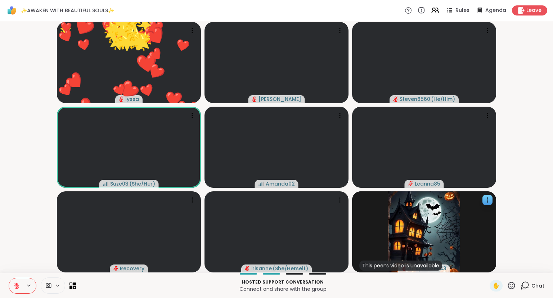
click at [511, 283] on icon at bounding box center [511, 285] width 7 height 7
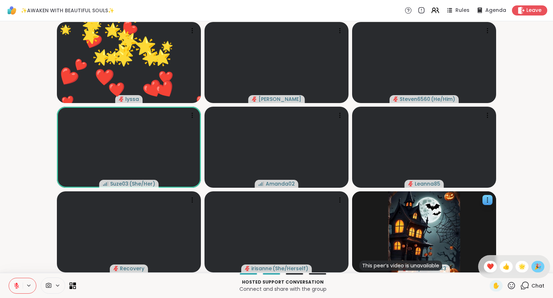
click at [539, 263] on span "🎉" at bounding box center [538, 266] width 7 height 9
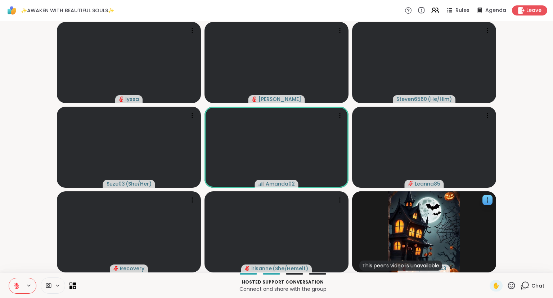
click at [14, 284] on icon at bounding box center [16, 286] width 6 height 6
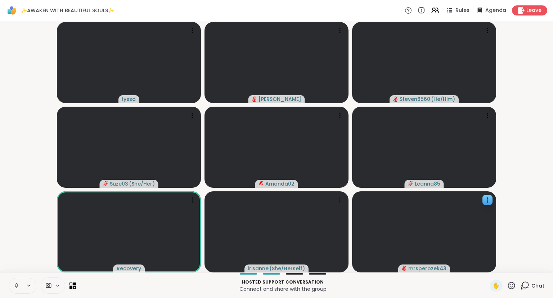
click at [11, 286] on button at bounding box center [16, 285] width 14 height 15
click at [28, 286] on icon at bounding box center [28, 285] width 3 height 1
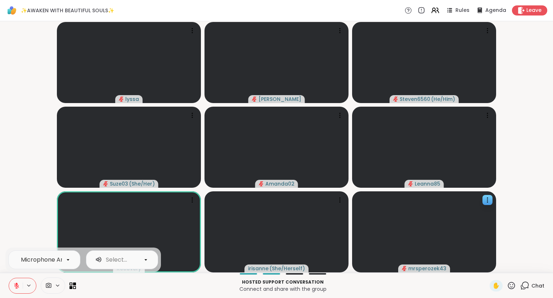
click at [16, 288] on icon at bounding box center [16, 285] width 5 height 5
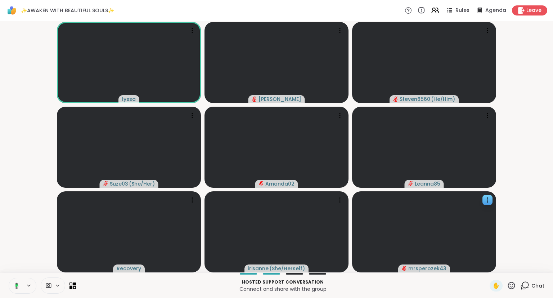
click at [5, 235] on video-player-container "lyssa dodi Steven6560 ( He/Him ) Suze03 ( She/Her ) Amanda02 Leanna85 Recovery …" at bounding box center [276, 147] width 545 height 246
click at [10, 282] on button at bounding box center [16, 285] width 14 height 15
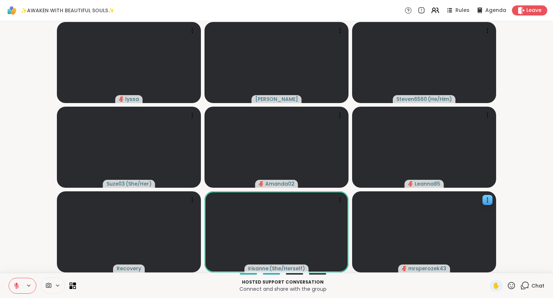
click at [18, 286] on icon at bounding box center [16, 286] width 6 height 6
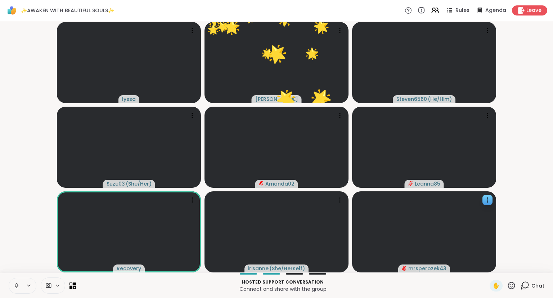
click at [20, 279] on button at bounding box center [16, 285] width 14 height 15
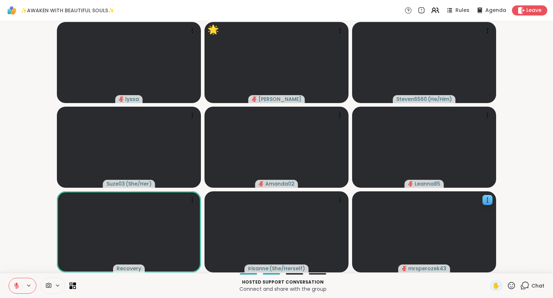
click at [20, 279] on button at bounding box center [16, 285] width 14 height 15
click at [19, 297] on div "Hosted support conversation Connect and share with the group ✋ Chat" at bounding box center [276, 285] width 553 height 25
click at [17, 284] on icon at bounding box center [16, 286] width 6 height 6
click at [15, 282] on button at bounding box center [16, 285] width 14 height 15
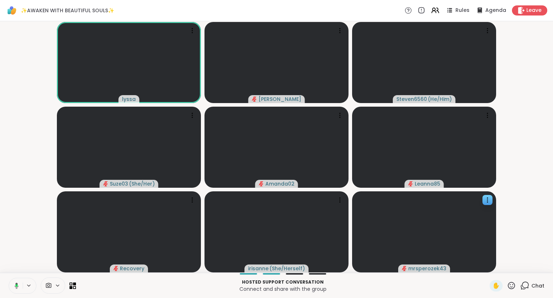
click at [16, 280] on button at bounding box center [15, 285] width 15 height 15
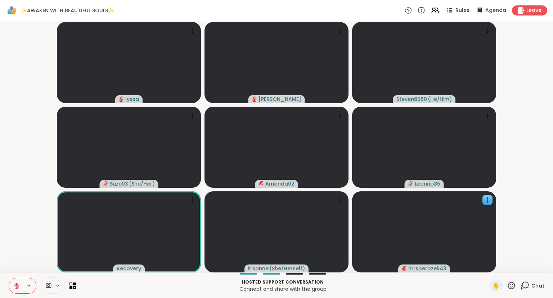
click at [13, 281] on button at bounding box center [16, 285] width 14 height 15
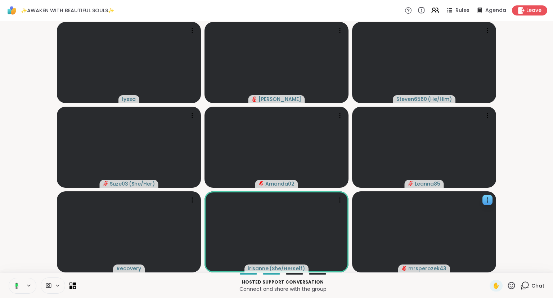
click at [17, 283] on icon at bounding box center [15, 286] width 6 height 6
click at [512, 285] on icon at bounding box center [511, 285] width 9 height 9
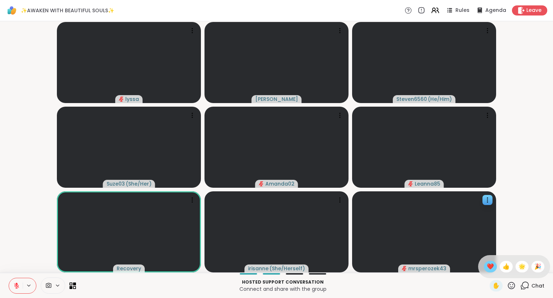
click at [490, 267] on span "❤️" at bounding box center [490, 266] width 7 height 9
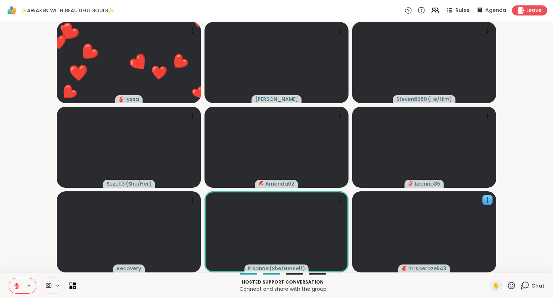
click at [11, 284] on button at bounding box center [16, 285] width 14 height 15
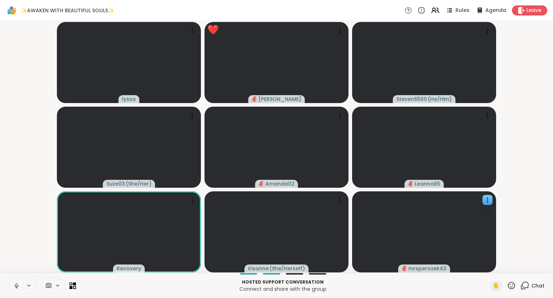
click at [12, 284] on button at bounding box center [16, 285] width 14 height 15
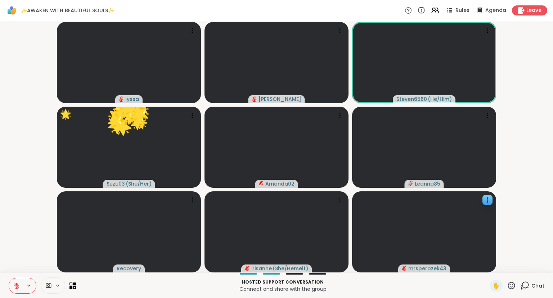
click at [18, 283] on icon at bounding box center [16, 286] width 6 height 6
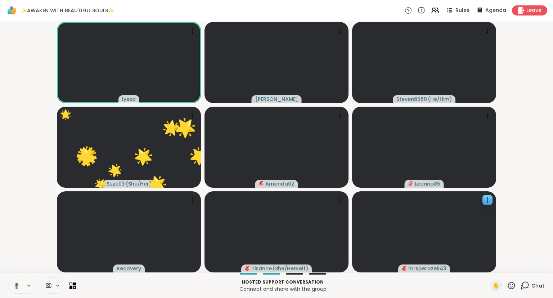
click at [516, 283] on icon at bounding box center [511, 285] width 9 height 9
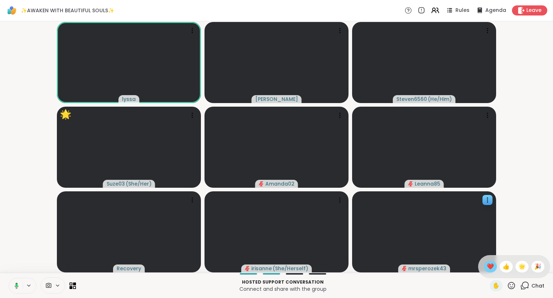
click at [492, 263] on span "❤️" at bounding box center [490, 266] width 7 height 9
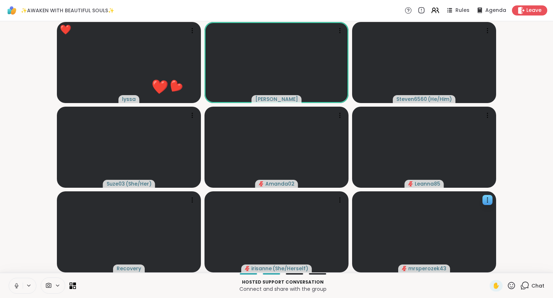
click at [14, 287] on icon at bounding box center [16, 286] width 6 height 6
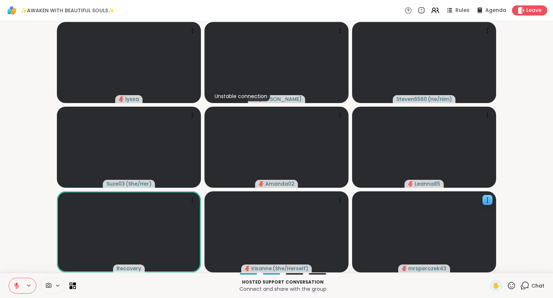
click at [14, 287] on icon at bounding box center [16, 286] width 6 height 6
click at [17, 288] on icon at bounding box center [16, 286] width 6 height 6
click at [394, 279] on p "Hosted support conversation" at bounding box center [282, 282] width 405 height 6
click at [19, 287] on icon at bounding box center [16, 286] width 6 height 6
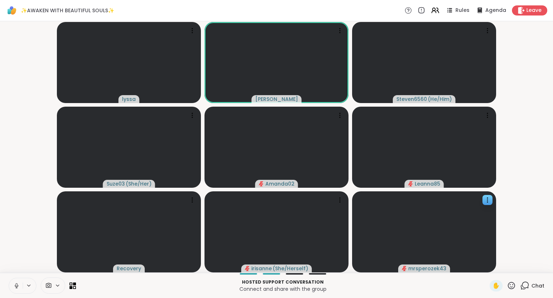
click at [508, 284] on icon at bounding box center [511, 285] width 9 height 9
click at [521, 264] on span "🌟" at bounding box center [522, 266] width 7 height 9
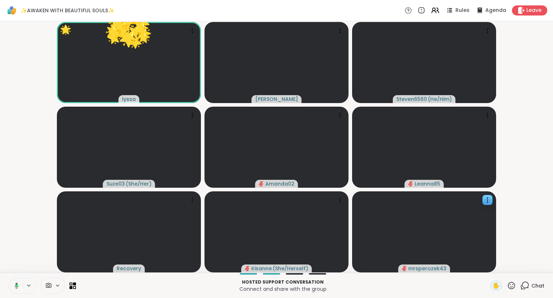
click at [515, 286] on icon at bounding box center [511, 285] width 9 height 9
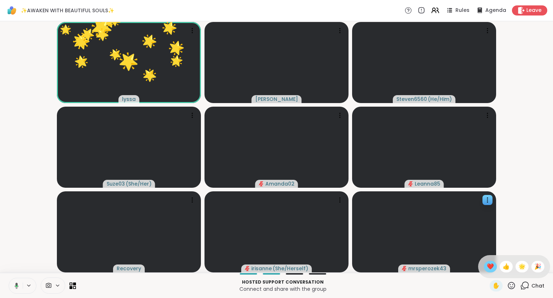
click at [491, 267] on span "❤️" at bounding box center [490, 266] width 7 height 9
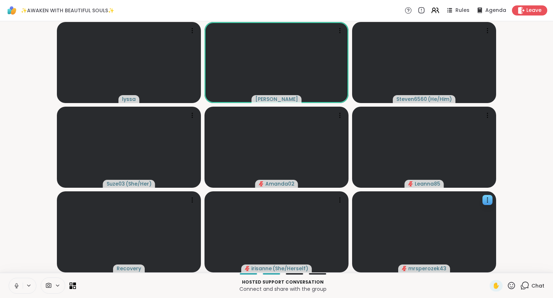
click at [16, 282] on button at bounding box center [16, 285] width 14 height 15
click at [513, 286] on icon at bounding box center [511, 285] width 9 height 9
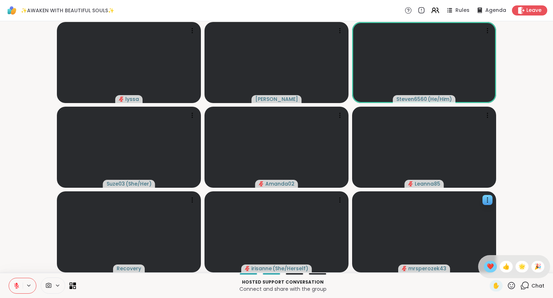
click at [491, 269] on span "❤️" at bounding box center [490, 266] width 7 height 9
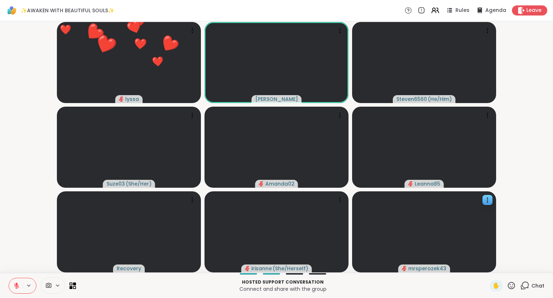
click at [19, 283] on icon at bounding box center [16, 286] width 6 height 6
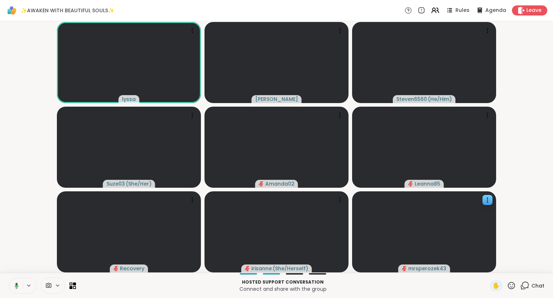
click at [513, 283] on icon at bounding box center [511, 285] width 7 height 7
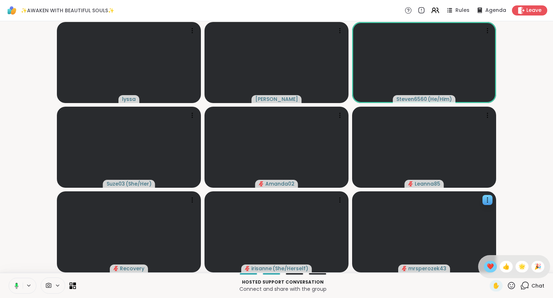
click at [491, 264] on span "❤️" at bounding box center [490, 266] width 7 height 9
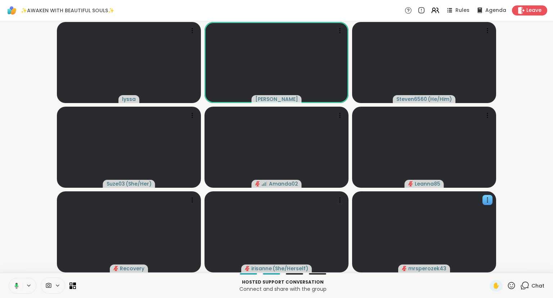
click at [10, 288] on button at bounding box center [15, 285] width 15 height 15
click at [15, 286] on icon at bounding box center [16, 285] width 5 height 5
click at [525, 285] on icon at bounding box center [525, 285] width 9 height 9
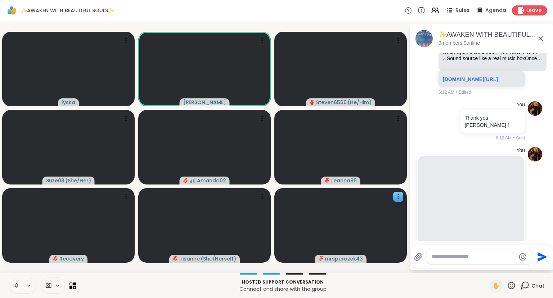
scroll to position [2367, 0]
click at [419, 224] on icon at bounding box center [419, 228] width 6 height 9
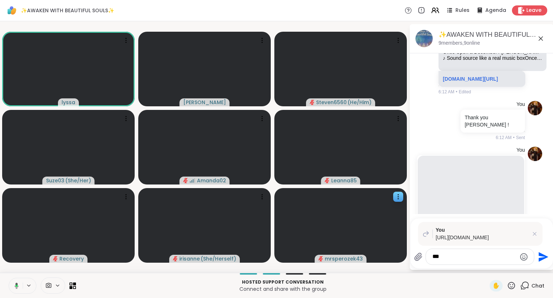
type textarea "****"
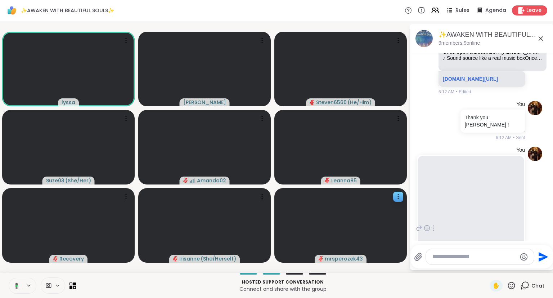
scroll to position [3371, 0]
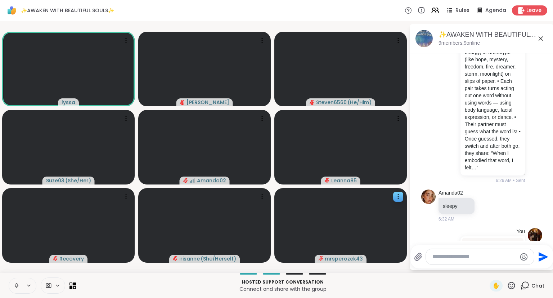
click at [473, 249] on p "[URL][DOMAIN_NAME]" at bounding box center [493, 257] width 56 height 17
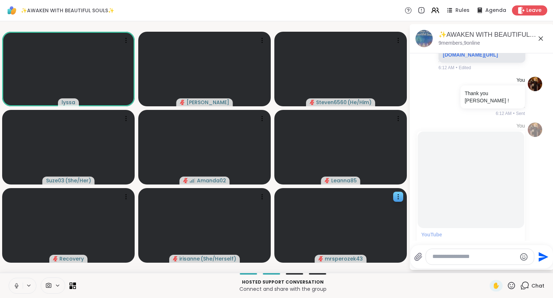
click at [21, 278] on button at bounding box center [16, 285] width 14 height 15
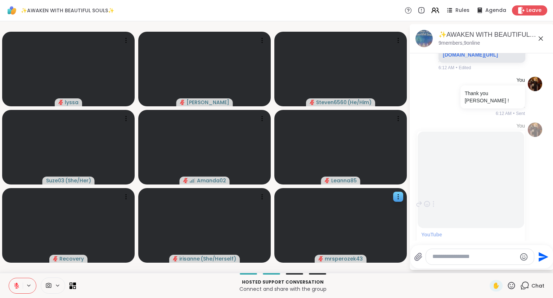
click at [537, 147] on div "You YouTube Anastasia / Once Upon a December (Lyrics) Singer: Liz CallawaySong:…" at bounding box center [482, 205] width 121 height 170
click at [528, 137] on div "You YouTube Anastasia / Once Upon a December (Lyrics) Singer: Liz CallawaySong:…" at bounding box center [482, 205] width 121 height 170
click at [511, 288] on icon at bounding box center [511, 285] width 9 height 9
click at [484, 266] on div "❤️" at bounding box center [490, 267] width 13 height 12
click at [511, 286] on icon at bounding box center [511, 285] width 9 height 9
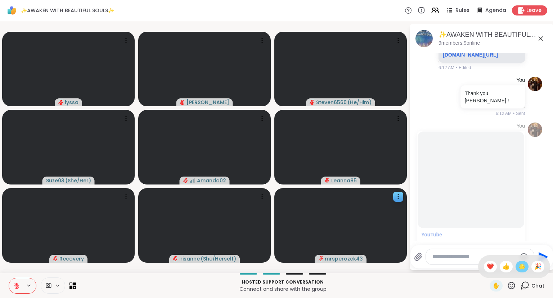
click at [522, 270] on span "🌟" at bounding box center [522, 266] width 7 height 9
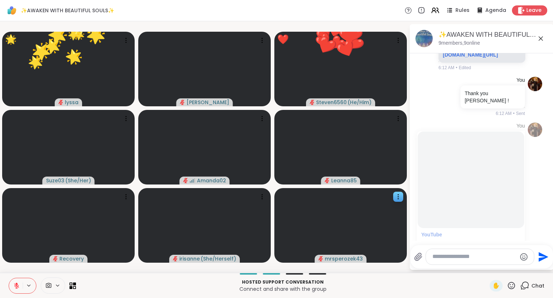
click at [514, 284] on icon at bounding box center [511, 285] width 9 height 9
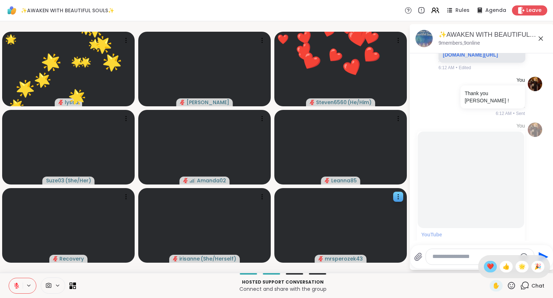
click at [488, 268] on span "❤️" at bounding box center [490, 266] width 7 height 9
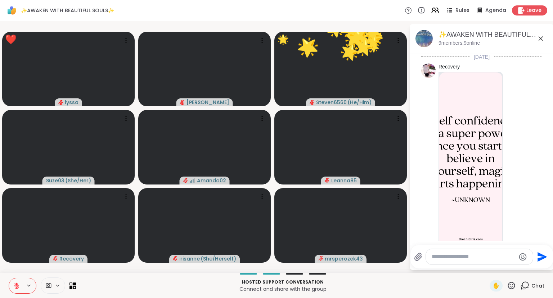
scroll to position [2391, 0]
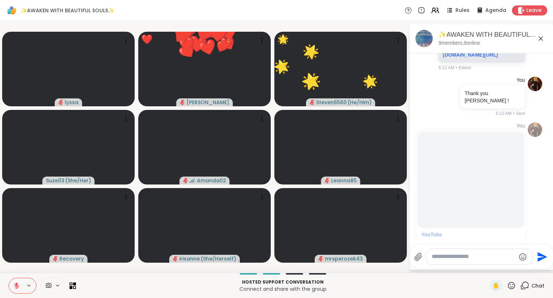
click at [513, 285] on icon at bounding box center [511, 285] width 9 height 9
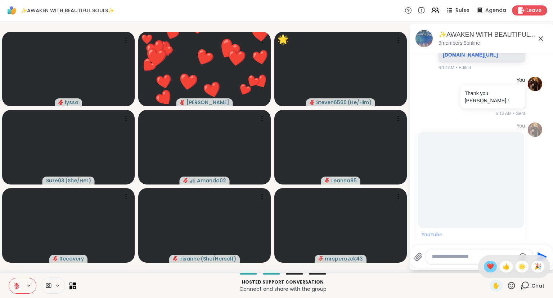
click at [490, 268] on span "❤️" at bounding box center [490, 266] width 7 height 9
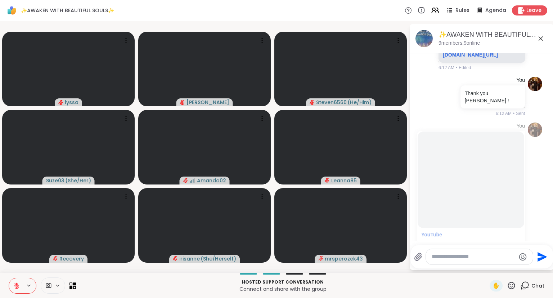
click at [514, 288] on icon at bounding box center [511, 285] width 9 height 9
click at [491, 269] on span "❤️" at bounding box center [490, 266] width 7 height 9
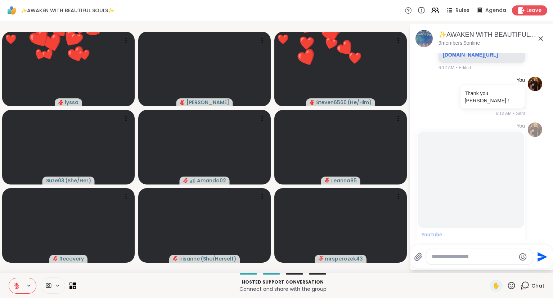
click at [510, 285] on icon at bounding box center [511, 285] width 9 height 9
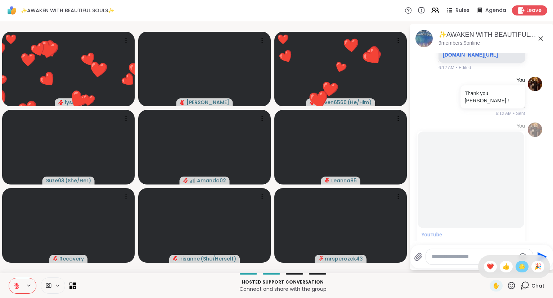
click at [519, 268] on span "🌟" at bounding box center [522, 266] width 7 height 9
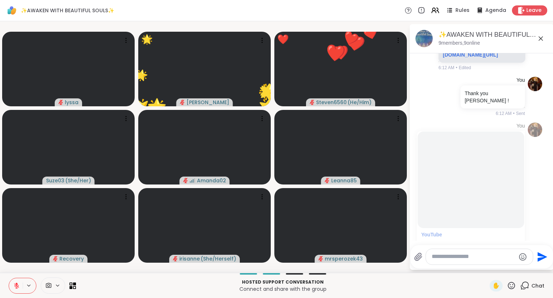
click at [512, 288] on icon at bounding box center [511, 285] width 7 height 7
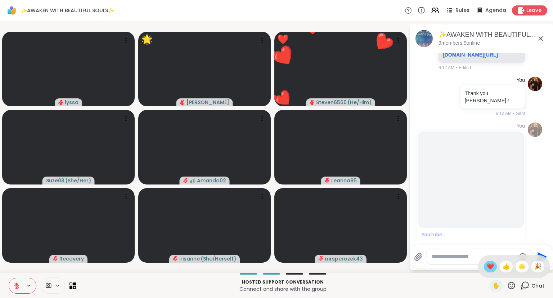
click at [492, 270] on span "❤️" at bounding box center [490, 266] width 7 height 9
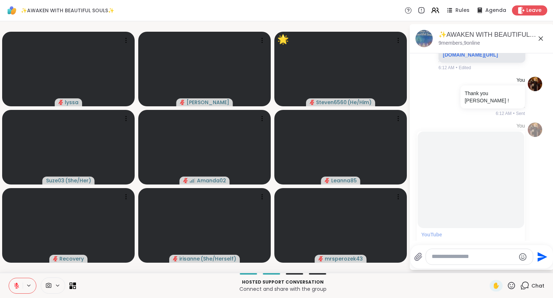
click at [514, 286] on icon at bounding box center [511, 285] width 9 height 9
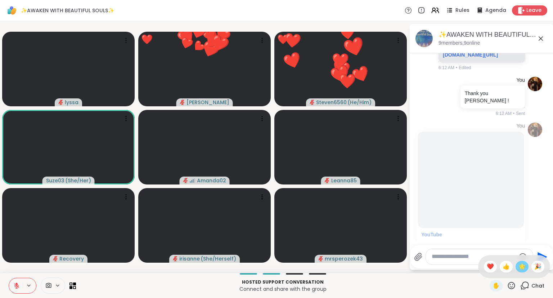
click at [525, 265] on span "🌟" at bounding box center [522, 266] width 7 height 9
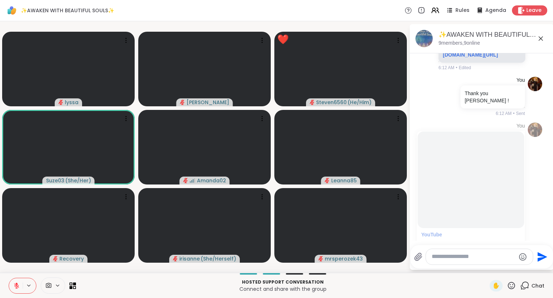
click at [512, 288] on icon at bounding box center [511, 285] width 7 height 7
click at [490, 268] on span "❤️" at bounding box center [490, 266] width 7 height 9
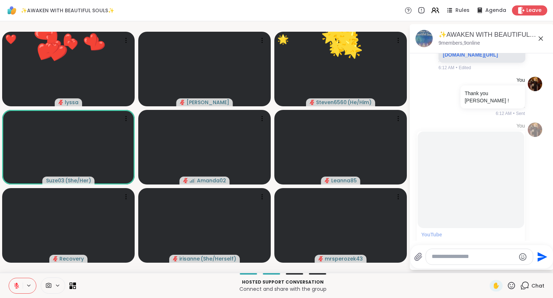
click at [513, 287] on icon at bounding box center [511, 285] width 7 height 7
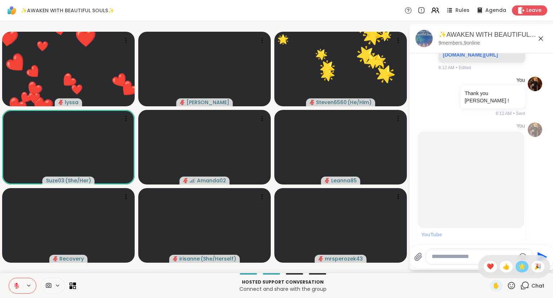
click at [519, 271] on span "🌟" at bounding box center [522, 266] width 7 height 9
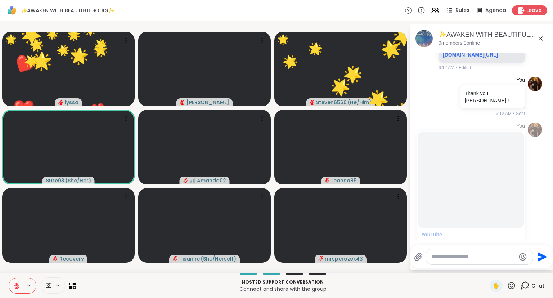
click at [513, 286] on icon at bounding box center [511, 285] width 9 height 9
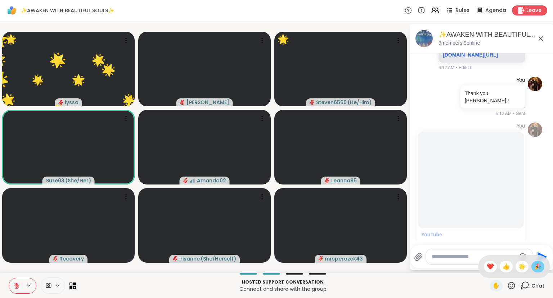
click at [535, 267] on span "🎉" at bounding box center [538, 266] width 7 height 9
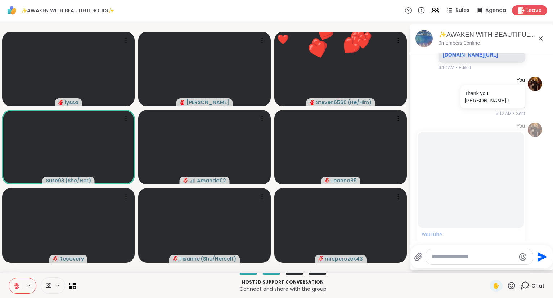
click at [513, 288] on icon at bounding box center [511, 285] width 9 height 9
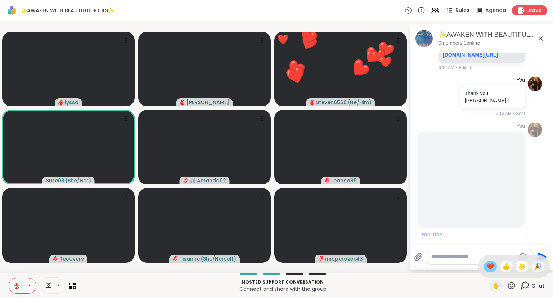
click at [488, 266] on span "❤️" at bounding box center [490, 266] width 7 height 9
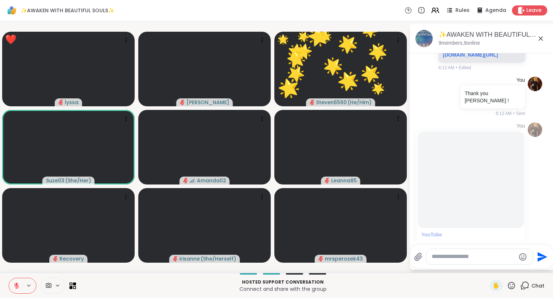
click at [515, 287] on icon at bounding box center [511, 285] width 7 height 7
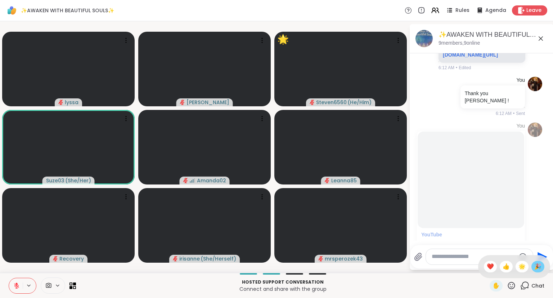
click at [536, 267] on span "🎉" at bounding box center [538, 266] width 7 height 9
click at [542, 36] on icon at bounding box center [541, 38] width 9 height 9
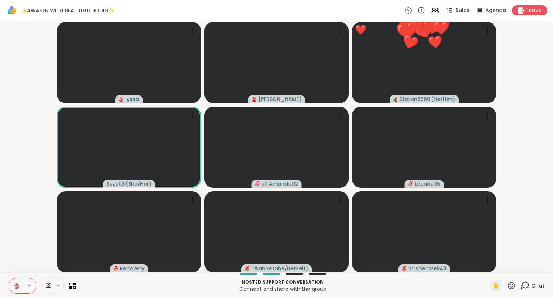
click at [15, 282] on button at bounding box center [16, 285] width 14 height 15
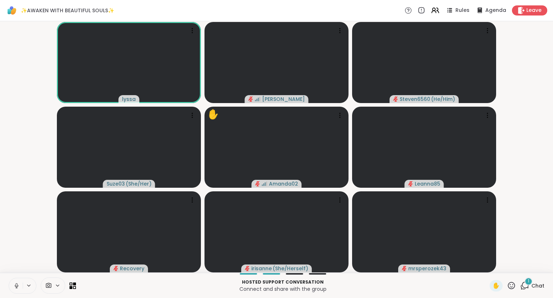
click at [13, 279] on button at bounding box center [16, 285] width 14 height 15
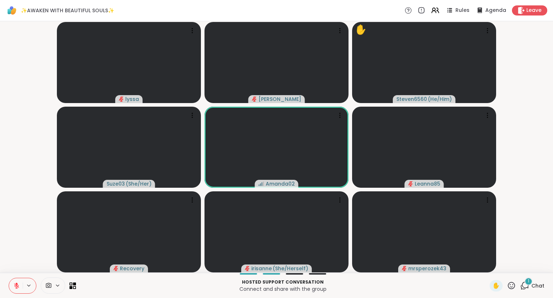
click at [510, 289] on icon at bounding box center [511, 285] width 9 height 9
click at [487, 263] on span "❤️" at bounding box center [490, 266] width 7 height 9
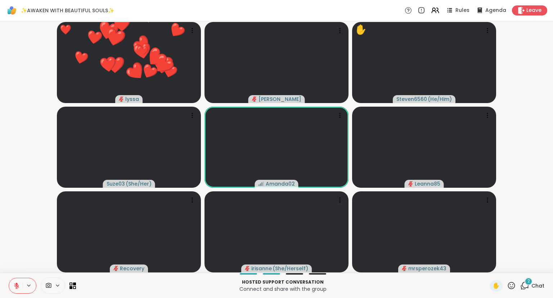
click at [513, 286] on icon at bounding box center [511, 285] width 9 height 9
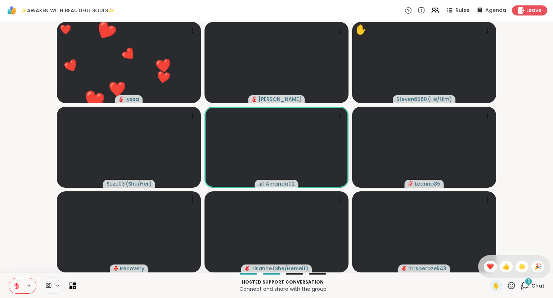
click at [524, 261] on div "✋ ❤️ 👍 🌟 🎉" at bounding box center [515, 266] width 72 height 23
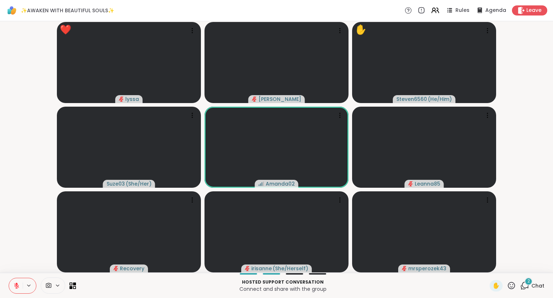
click at [18, 286] on icon at bounding box center [16, 286] width 6 height 6
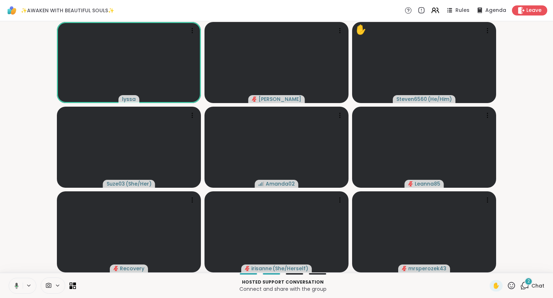
click at [14, 284] on icon at bounding box center [15, 286] width 6 height 6
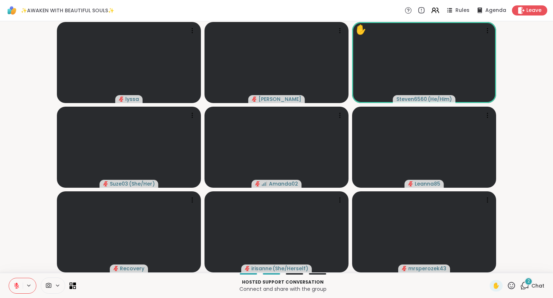
click at [524, 285] on icon at bounding box center [525, 285] width 9 height 9
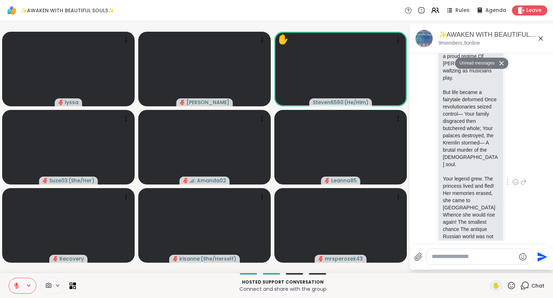
scroll to position [3967, 0]
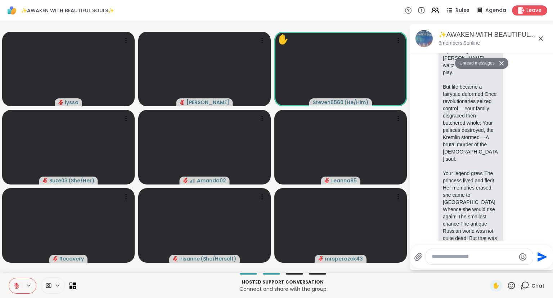
click at [542, 37] on icon at bounding box center [541, 38] width 4 height 4
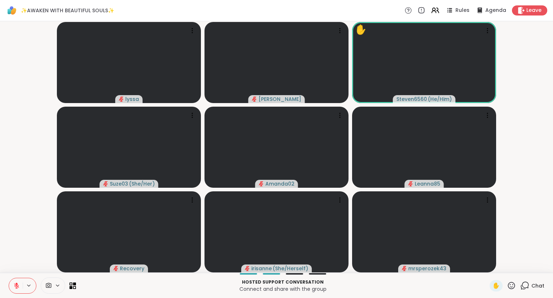
click at [513, 287] on icon at bounding box center [511, 285] width 7 height 7
click at [490, 267] on span "❤️" at bounding box center [490, 266] width 7 height 9
click at [14, 283] on icon at bounding box center [16, 286] width 6 height 6
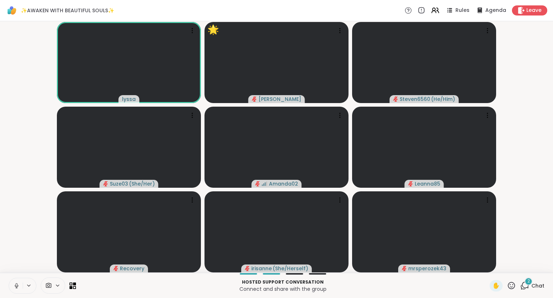
click at [529, 282] on span "2" at bounding box center [529, 281] width 3 height 6
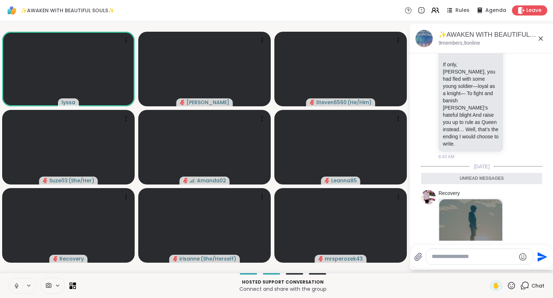
scroll to position [4332, 0]
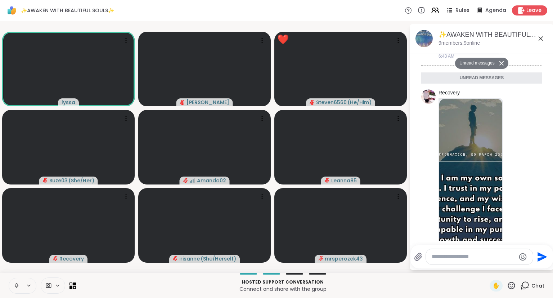
click at [541, 37] on icon at bounding box center [541, 38] width 9 height 9
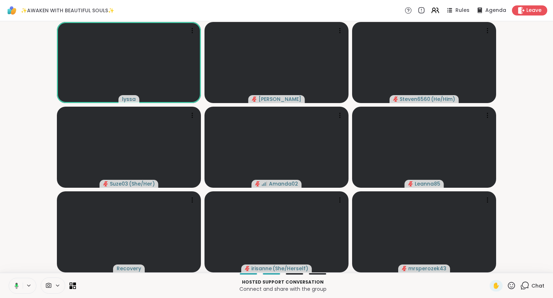
click at [17, 284] on icon at bounding box center [17, 286] width 4 height 6
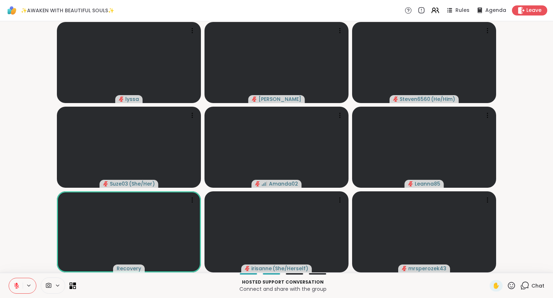
click at [512, 288] on icon at bounding box center [511, 285] width 9 height 9
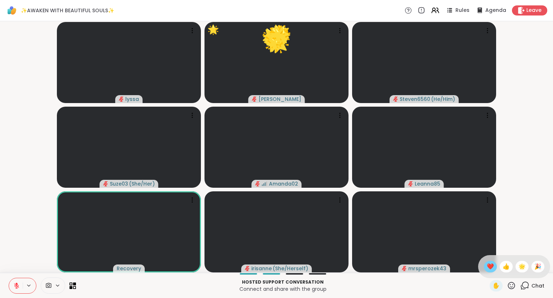
click at [487, 266] on span "❤️" at bounding box center [490, 266] width 7 height 9
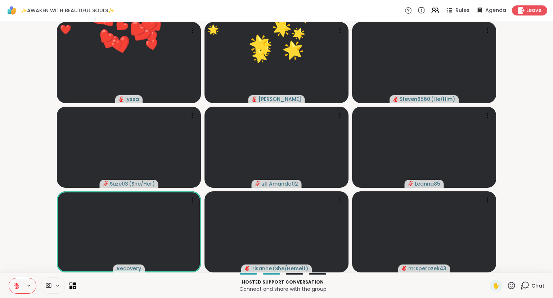
click at [512, 285] on icon at bounding box center [511, 285] width 9 height 9
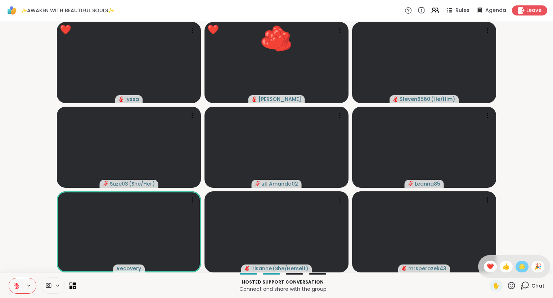
click at [525, 267] on span "🌟" at bounding box center [522, 266] width 7 height 9
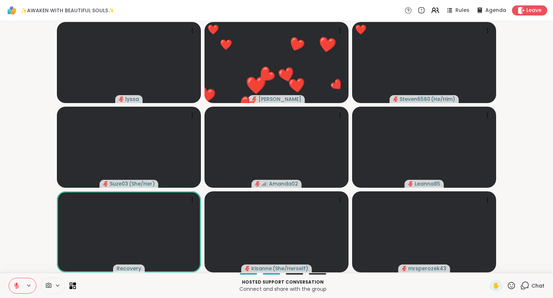
click at [18, 282] on button at bounding box center [16, 285] width 14 height 15
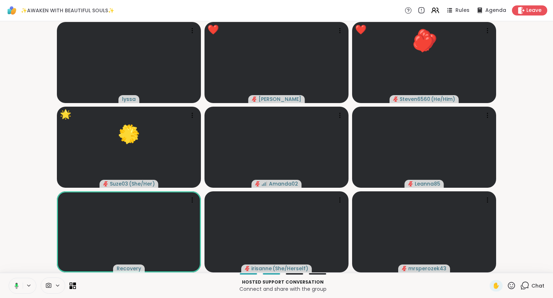
click at [18, 279] on button at bounding box center [15, 285] width 15 height 15
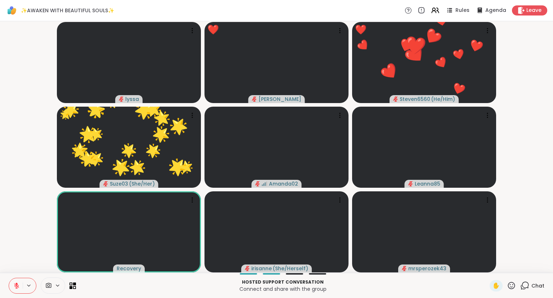
click at [18, 280] on button at bounding box center [16, 285] width 14 height 15
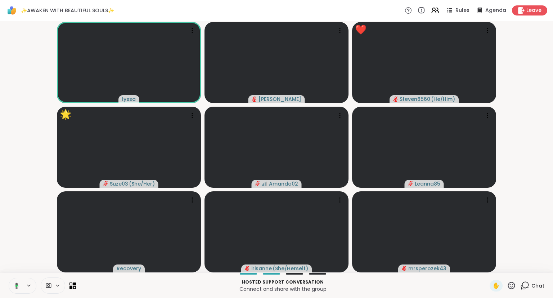
click at [16, 283] on icon at bounding box center [17, 286] width 4 height 6
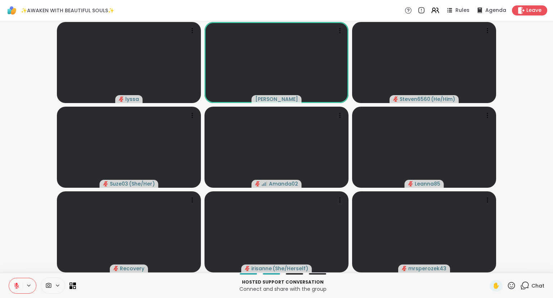
click at [513, 286] on icon at bounding box center [511, 285] width 9 height 9
click at [489, 266] on span "❤️" at bounding box center [490, 266] width 7 height 9
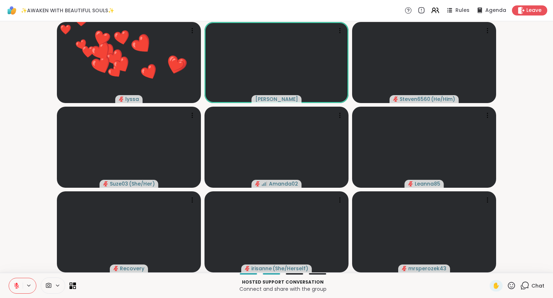
click at [509, 282] on icon at bounding box center [511, 285] width 9 height 9
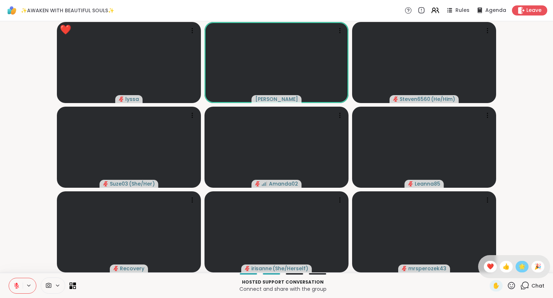
click at [519, 270] on span "🌟" at bounding box center [522, 266] width 7 height 9
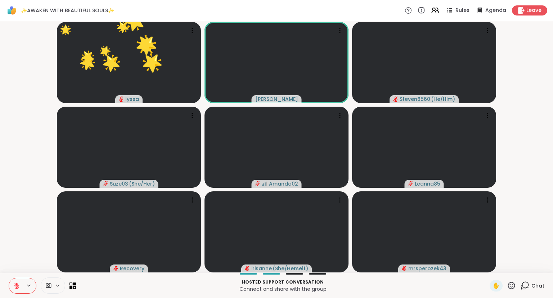
click at [528, 281] on div "Chat" at bounding box center [533, 286] width 24 height 12
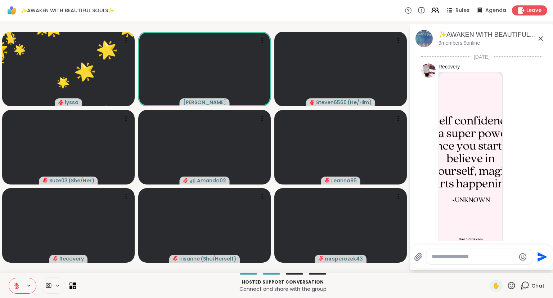
scroll to position [4328, 0]
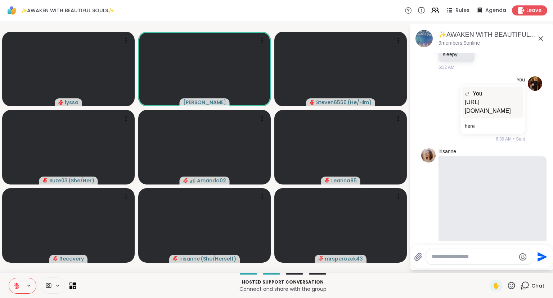
scroll to position [3544, 0]
click at [546, 227] on icon at bounding box center [546, 231] width 6 height 9
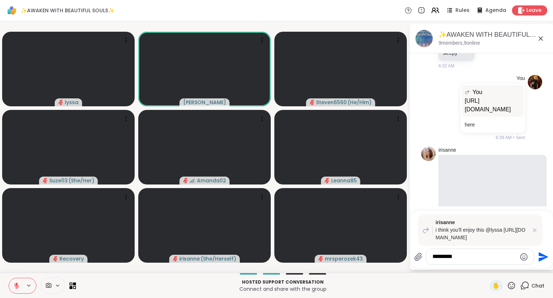
type textarea "**********"
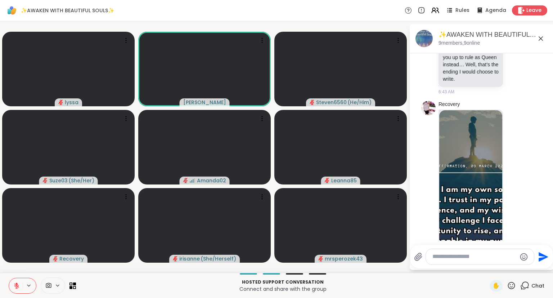
scroll to position [4419, 0]
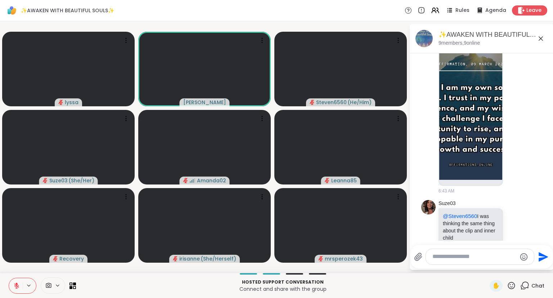
click at [511, 288] on icon at bounding box center [511, 285] width 9 height 9
click at [487, 263] on span "❤️" at bounding box center [490, 266] width 7 height 9
click at [514, 286] on icon at bounding box center [511, 285] width 9 height 9
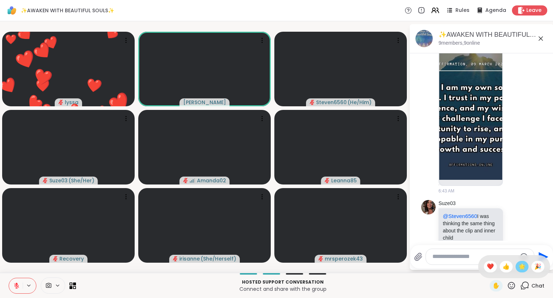
click at [520, 268] on span "🌟" at bounding box center [522, 266] width 7 height 9
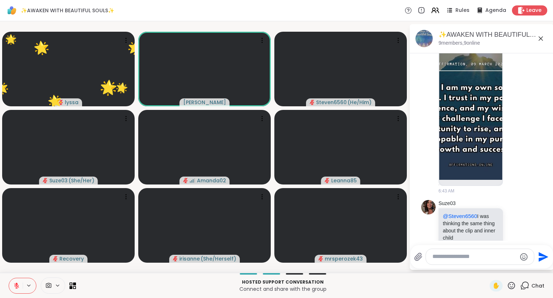
click at [540, 40] on icon at bounding box center [541, 38] width 9 height 9
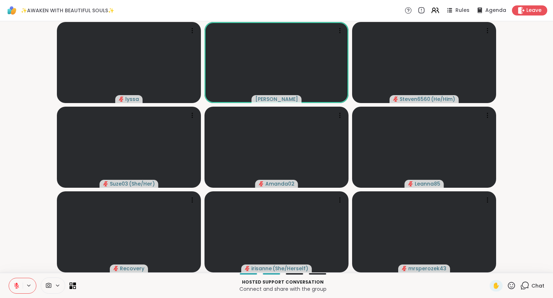
click at [13, 280] on button at bounding box center [16, 285] width 14 height 15
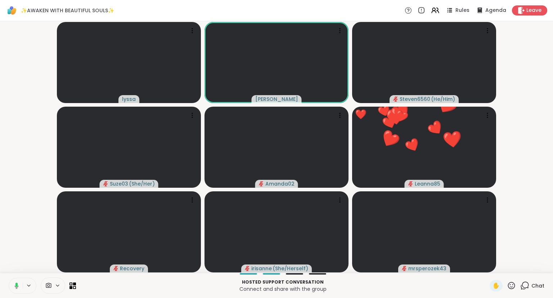
click at [512, 287] on icon at bounding box center [511, 285] width 7 height 7
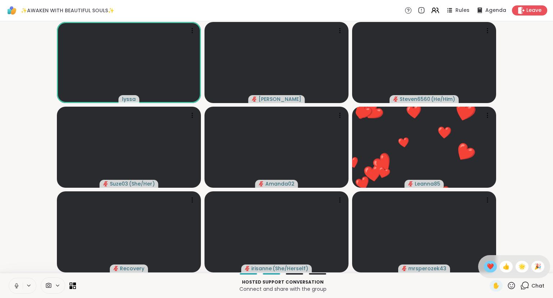
click at [487, 267] on span "❤️" at bounding box center [490, 266] width 7 height 9
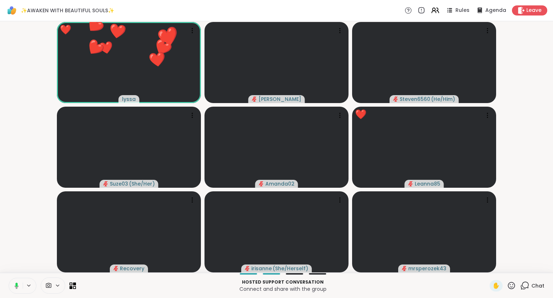
click at [515, 288] on icon at bounding box center [511, 285] width 9 height 9
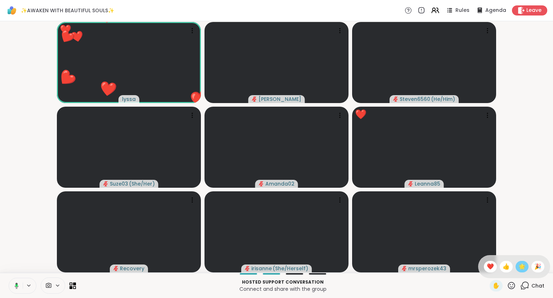
click at [520, 266] on span "🌟" at bounding box center [522, 266] width 7 height 9
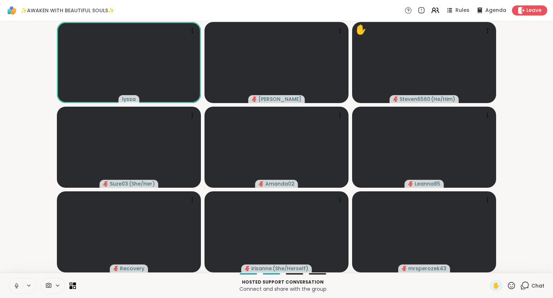
click at [14, 284] on icon at bounding box center [16, 286] width 6 height 6
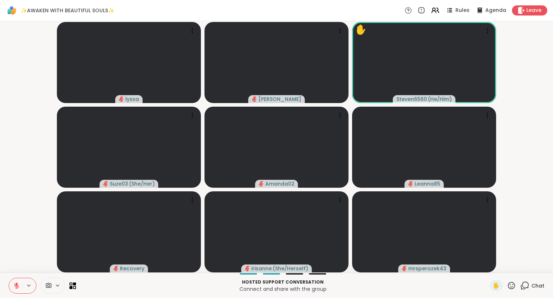
click at [530, 280] on div "Chat" at bounding box center [533, 286] width 24 height 12
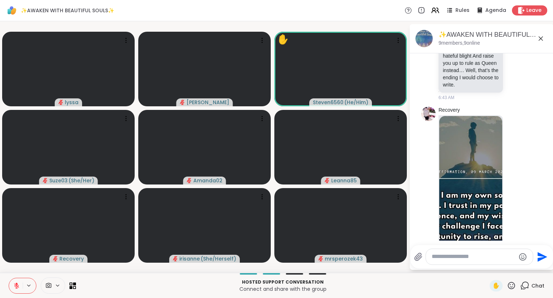
scroll to position [4308, 0]
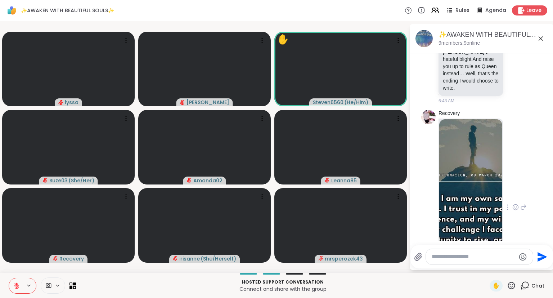
click at [480, 171] on img at bounding box center [471, 205] width 63 height 172
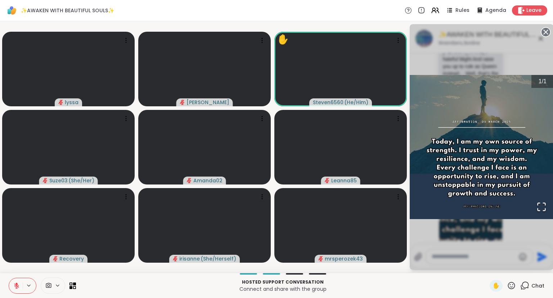
click at [544, 31] on circle at bounding box center [546, 32] width 9 height 9
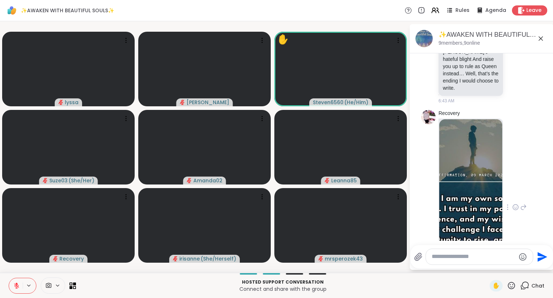
click at [515, 204] on icon at bounding box center [516, 207] width 6 height 7
click at [515, 192] on div "Select Reaction: Heart" at bounding box center [516, 195] width 6 height 6
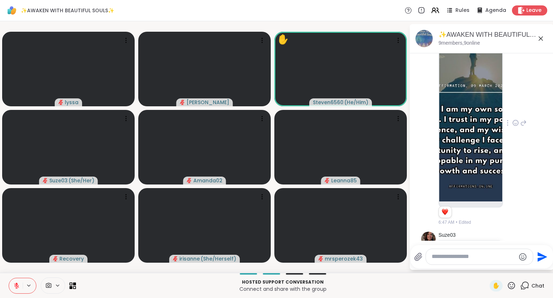
scroll to position [4429, 0]
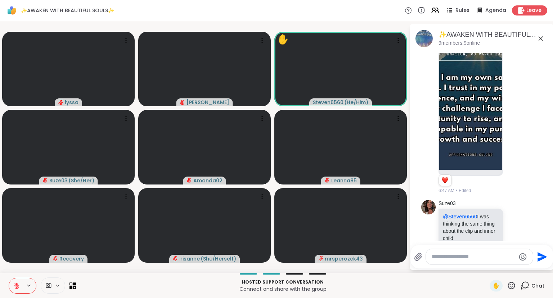
click at [539, 37] on icon at bounding box center [541, 38] width 9 height 9
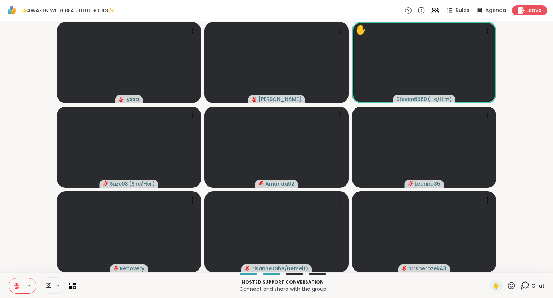
click at [515, 285] on icon at bounding box center [511, 285] width 9 height 9
click at [489, 263] on span "❤️" at bounding box center [490, 266] width 7 height 9
click at [514, 284] on icon at bounding box center [511, 285] width 9 height 9
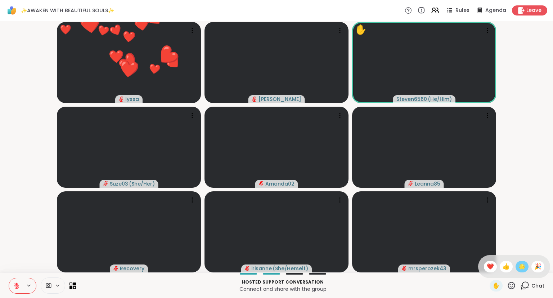
click at [521, 265] on span "🌟" at bounding box center [522, 266] width 7 height 9
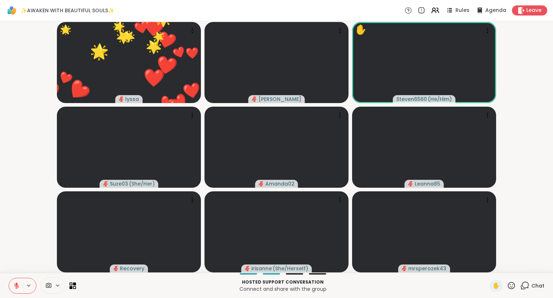
click at [513, 285] on icon at bounding box center [511, 285] width 9 height 9
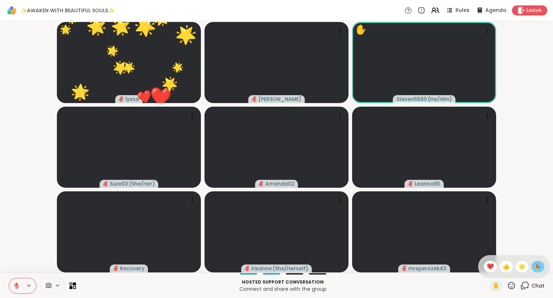
click at [536, 266] on span "🎉" at bounding box center [538, 266] width 7 height 9
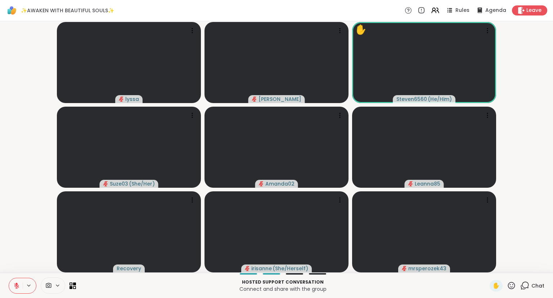
click at [16, 286] on icon at bounding box center [16, 285] width 5 height 5
click at [515, 291] on div "✋" at bounding box center [503, 286] width 26 height 12
click at [514, 286] on icon at bounding box center [511, 285] width 9 height 9
click at [486, 262] on div "❤️" at bounding box center [490, 267] width 13 height 12
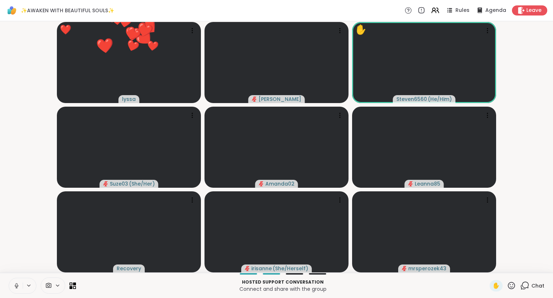
click at [512, 284] on icon at bounding box center [511, 285] width 9 height 9
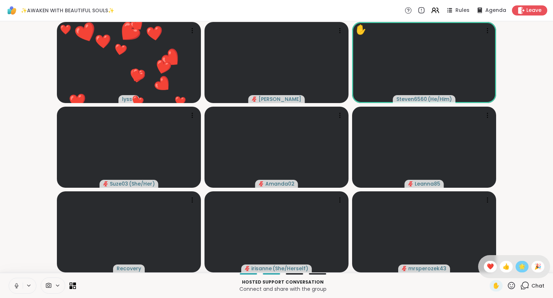
click at [519, 266] on span "🌟" at bounding box center [522, 266] width 7 height 9
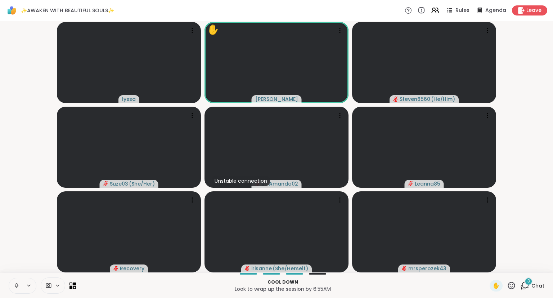
click at [12, 283] on button at bounding box center [16, 285] width 14 height 15
click at [513, 287] on icon at bounding box center [511, 285] width 7 height 7
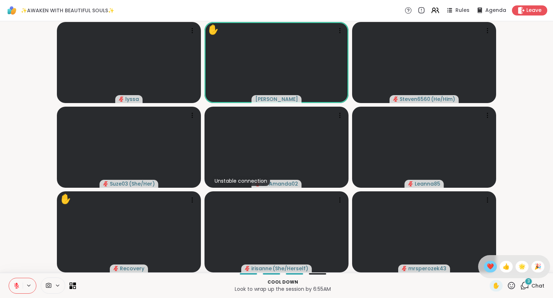
click at [490, 266] on span "❤️" at bounding box center [490, 266] width 7 height 9
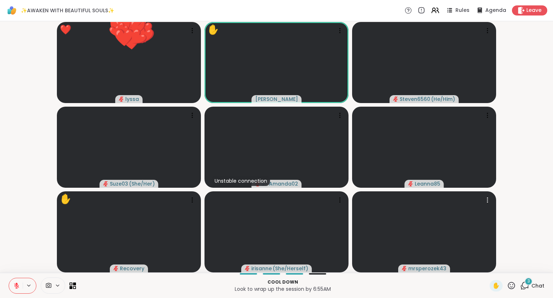
click at [513, 285] on icon at bounding box center [511, 285] width 9 height 9
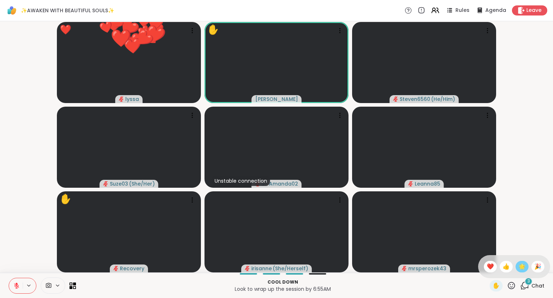
click at [521, 270] on span "🌟" at bounding box center [522, 266] width 7 height 9
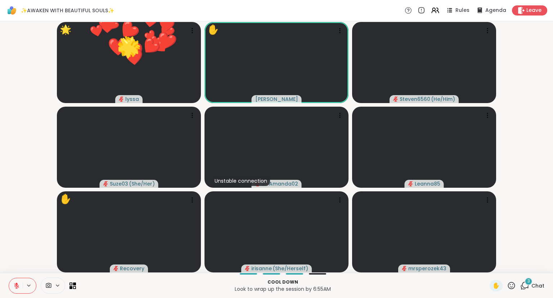
click at [517, 285] on div "✋ 3 Chat" at bounding box center [517, 286] width 55 height 12
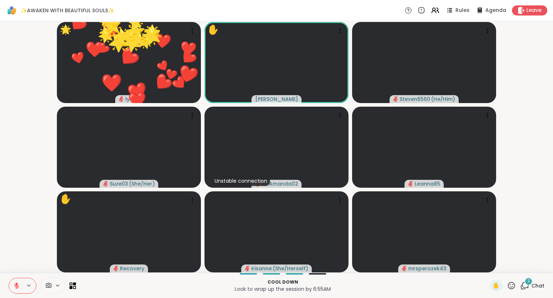
click at [540, 266] on video-player-container "🌟 lyssa ❤️ ❤️ ❤️ ❤️ ❤️ ❤️ ❤️ ❤️ ❤️ ❤️ ❤️ ❤️ ❤️ ❤️ ❤️ ❤️ ❤️ ❤️ ❤️ ❤️ ❤️ ❤️ ❤️ ❤️…" at bounding box center [276, 147] width 545 height 246
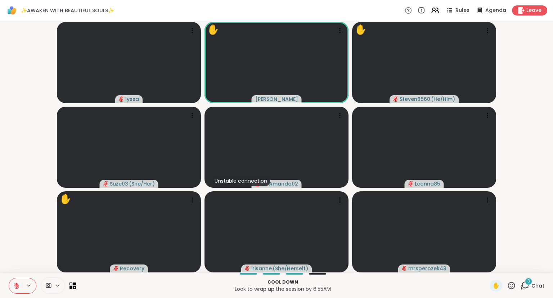
click at [510, 283] on icon at bounding box center [511, 285] width 9 height 9
click at [489, 265] on span "❤️" at bounding box center [490, 266] width 7 height 9
click at [511, 289] on icon at bounding box center [511, 285] width 9 height 9
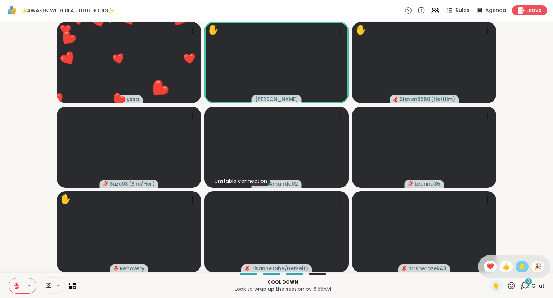
click at [526, 268] on div "🌟" at bounding box center [522, 267] width 13 height 12
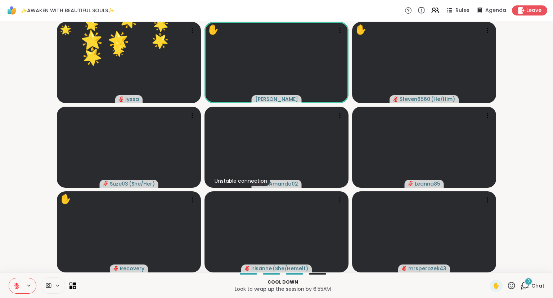
click at [511, 289] on icon at bounding box center [511, 285] width 7 height 7
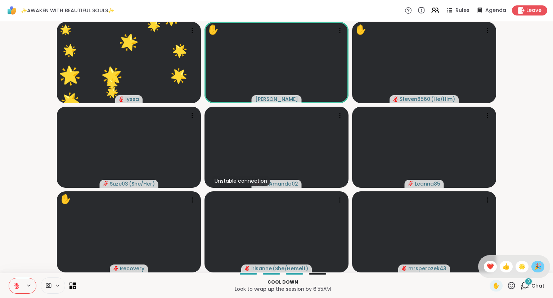
click at [543, 264] on div "🎉" at bounding box center [538, 267] width 13 height 12
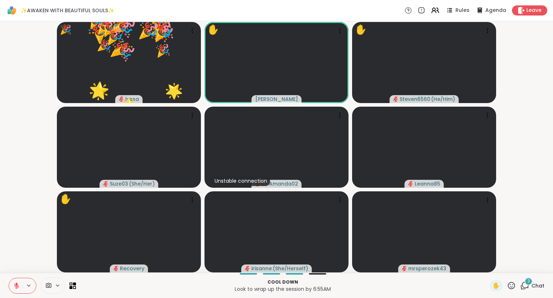
click at [513, 283] on icon at bounding box center [511, 285] width 7 height 7
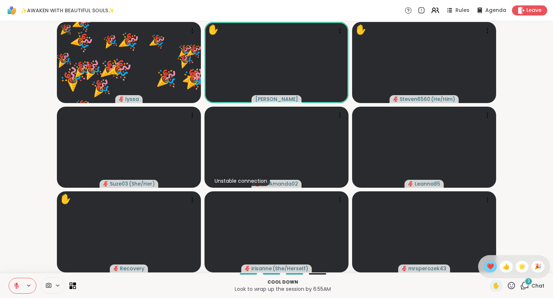
click at [487, 271] on span "❤️" at bounding box center [490, 266] width 7 height 9
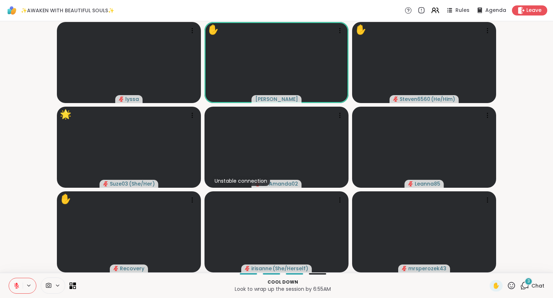
click at [11, 285] on button at bounding box center [16, 285] width 14 height 15
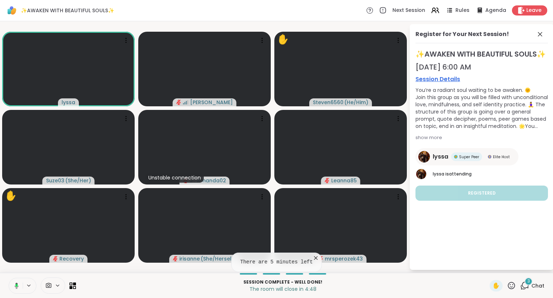
click at [10, 286] on button at bounding box center [15, 285] width 15 height 15
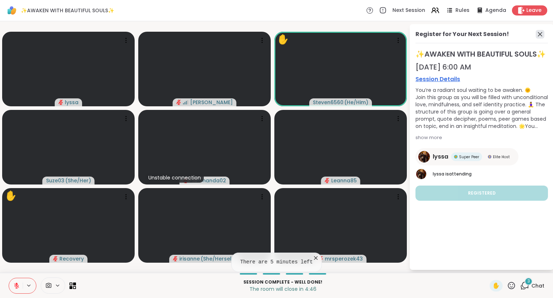
click at [543, 37] on icon at bounding box center [540, 34] width 9 height 9
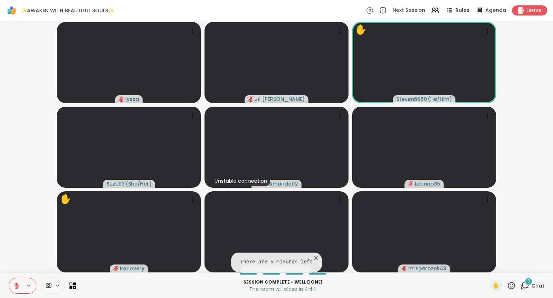
click at [543, 37] on video-player-container "[PERSON_NAME] ✋ Steven6560 ( He/Him ) Suze03 ( She/Her ) Unstable connection Am…" at bounding box center [276, 147] width 545 height 246
click at [515, 288] on icon at bounding box center [511, 285] width 7 height 7
click at [519, 269] on span "🌟" at bounding box center [522, 266] width 7 height 9
click at [511, 283] on icon at bounding box center [511, 285] width 7 height 7
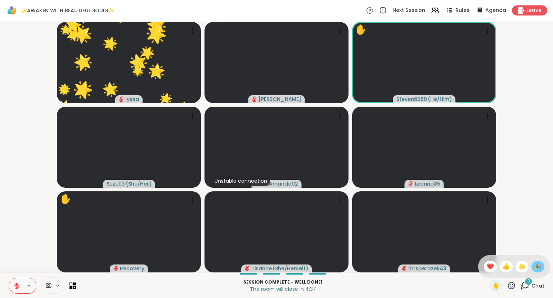
click at [538, 265] on span "🎉" at bounding box center [538, 266] width 7 height 9
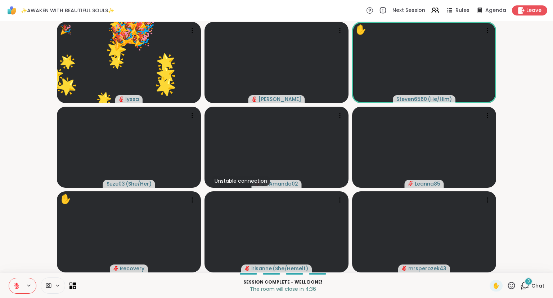
click at [525, 288] on icon at bounding box center [525, 285] width 7 height 6
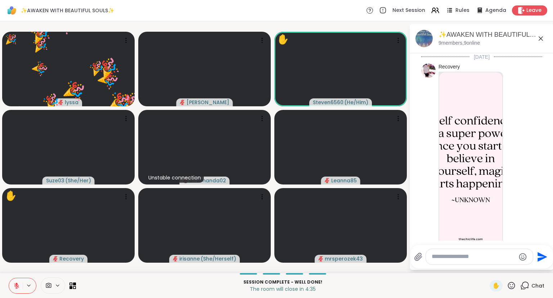
scroll to position [4625, 0]
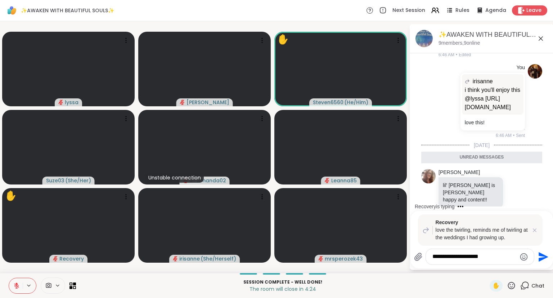
type textarea "**********"
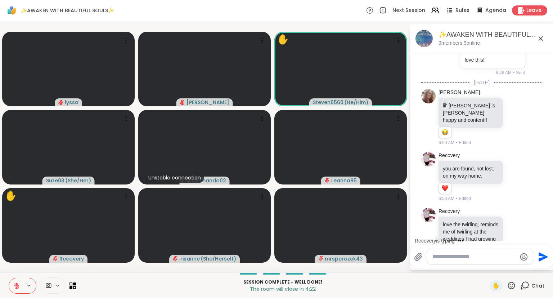
scroll to position [4751, 0]
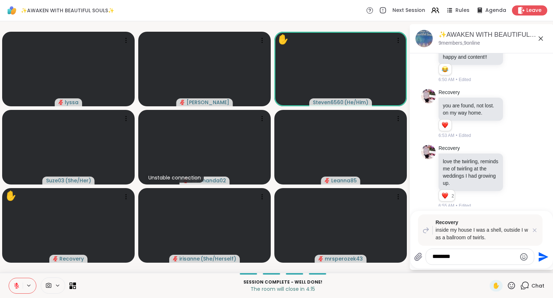
type textarea "*********"
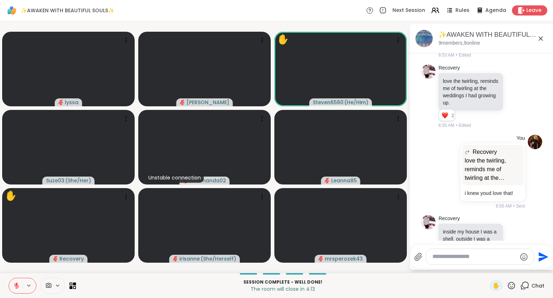
click at [543, 37] on icon at bounding box center [541, 38] width 9 height 9
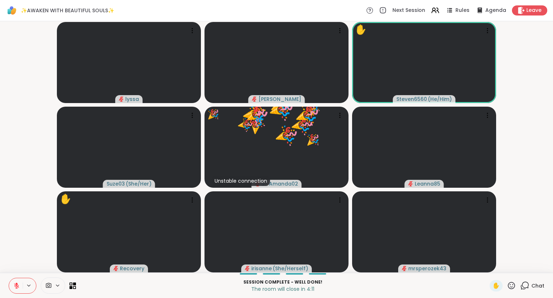
click at [22, 283] on button at bounding box center [16, 285] width 14 height 15
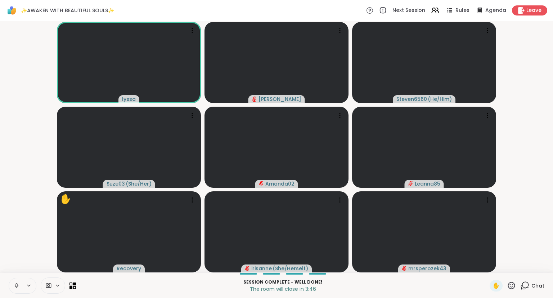
click at [14, 284] on icon at bounding box center [16, 286] width 6 height 6
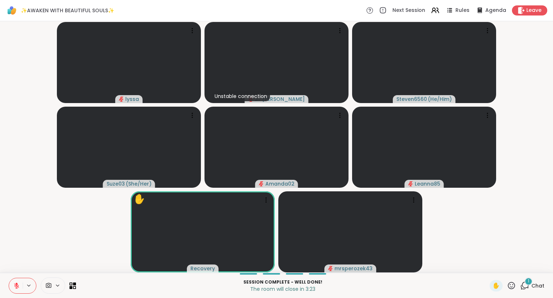
click at [14, 284] on icon at bounding box center [16, 286] width 6 height 6
click at [534, 286] on span "Chat" at bounding box center [538, 285] width 13 height 7
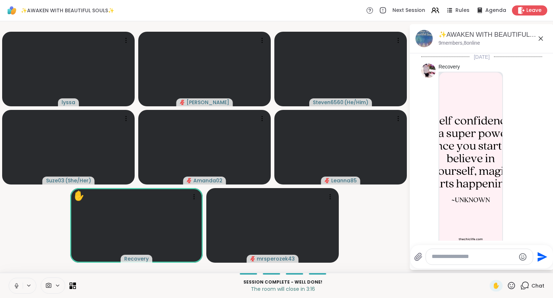
scroll to position [4904, 0]
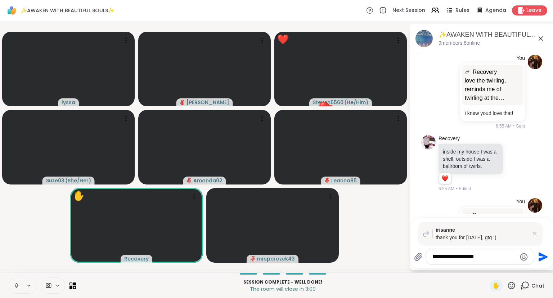
type textarea "**********"
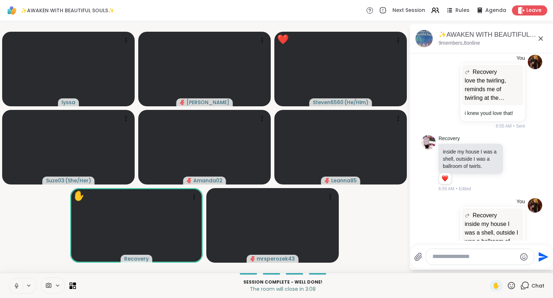
scroll to position [4968, 0]
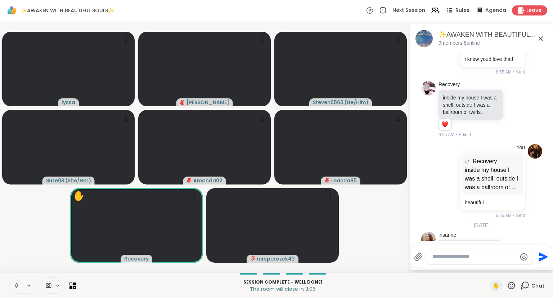
click at [540, 37] on icon at bounding box center [541, 38] width 4 height 4
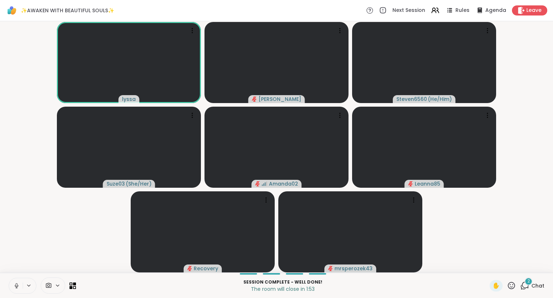
click at [530, 285] on div "2" at bounding box center [529, 281] width 8 height 8
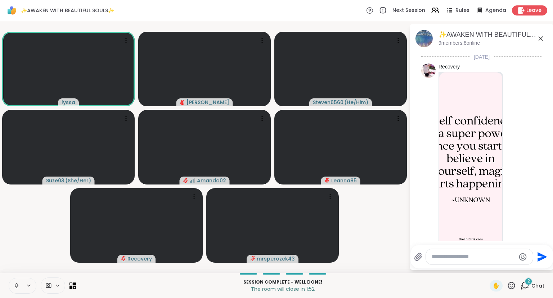
scroll to position [5076, 0]
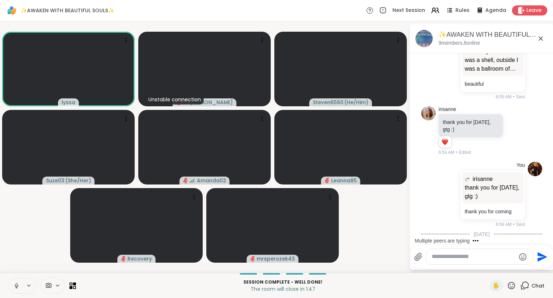
click at [517, 274] on icon at bounding box center [516, 277] width 6 height 7
click at [458, 263] on div "Select Reaction: Heart" at bounding box center [458, 266] width 6 height 6
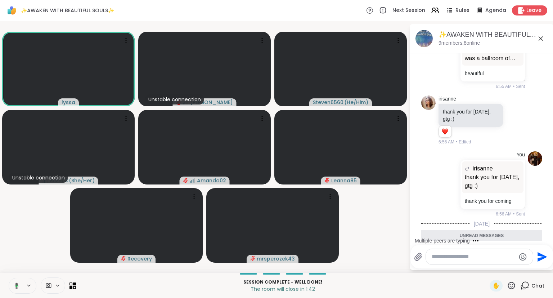
scroll to position [5118, 0]
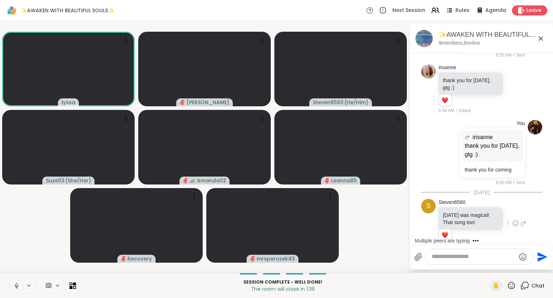
scroll to position [5174, 0]
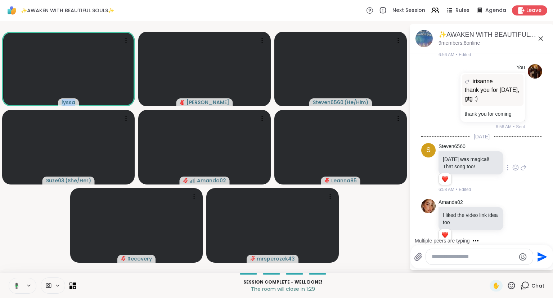
scroll to position [1, 0]
drag, startPoint x: 463, startPoint y: 209, endPoint x: 378, endPoint y: 247, distance: 93.1
click at [410, 239] on div "[DATE] Recovery 5:51 AM Recovery 5:54 AM S Steven6560 "We are each gifted in a …" at bounding box center [482, 145] width 144 height 187
click at [383, 240] on video-player-container "[PERSON_NAME] Steven6560 ( He/Him ) Suze03 ( She/Her ) Amanda02 Leanna85 Recove…" at bounding box center [204, 147] width 401 height 246
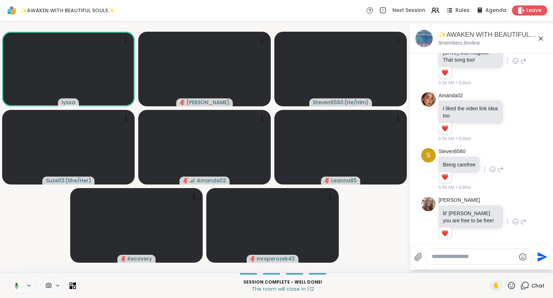
scroll to position [5328, 0]
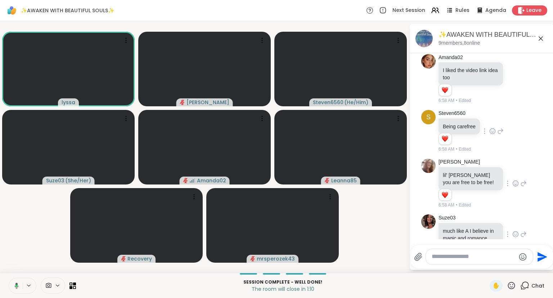
click at [515, 231] on icon at bounding box center [516, 234] width 6 height 7
click at [462, 215] on button "Select Reaction: Heart" at bounding box center [458, 222] width 14 height 14
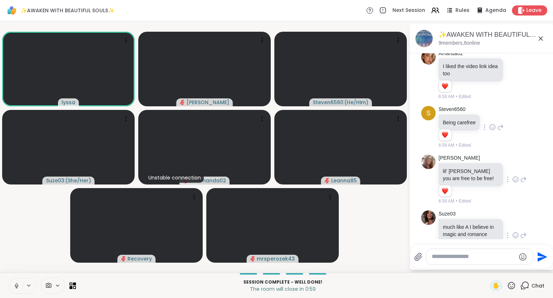
scroll to position [5338, 0]
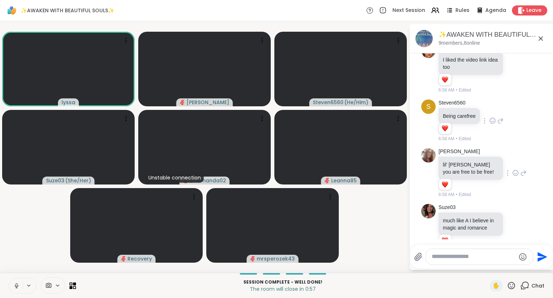
click at [517, 283] on icon at bounding box center [516, 286] width 6 height 7
click at [461, 268] on button "Select Reaction: Heart" at bounding box center [458, 275] width 14 height 14
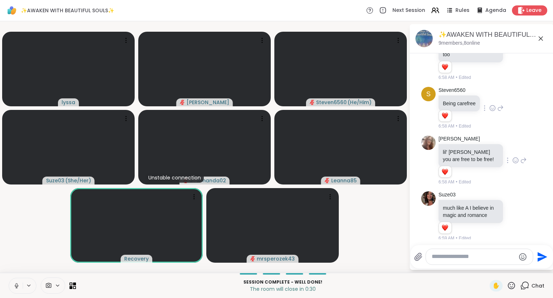
scroll to position [5359, 0]
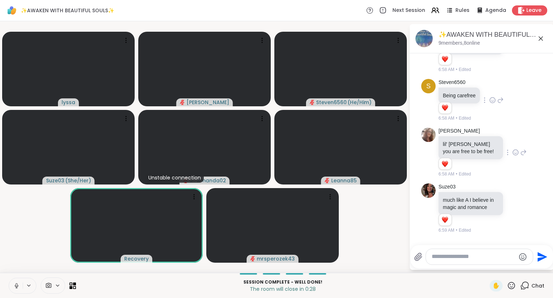
click at [540, 37] on icon at bounding box center [541, 38] width 4 height 4
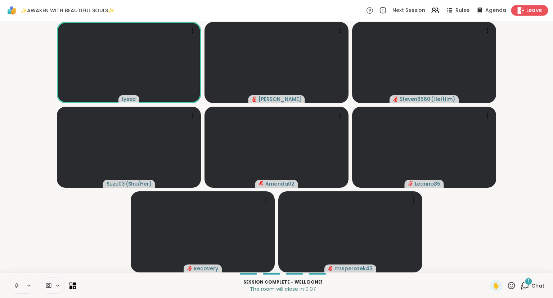
click at [535, 10] on span "Leave" at bounding box center [535, 11] width 16 height 8
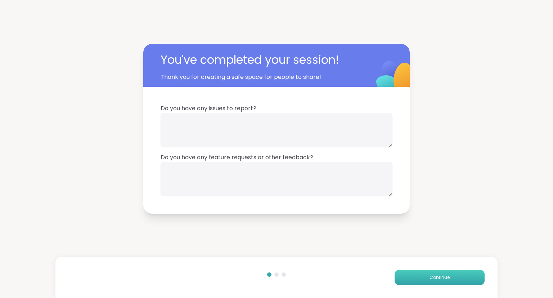
click at [422, 278] on button "Continue" at bounding box center [440, 277] width 90 height 15
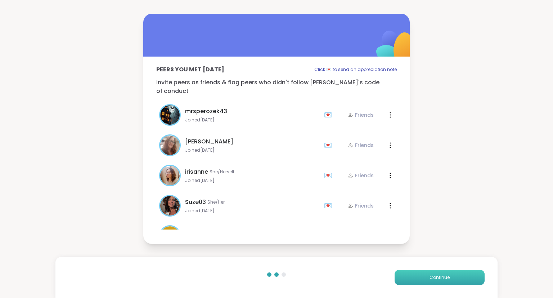
click at [422, 278] on button "Continue" at bounding box center [440, 277] width 90 height 15
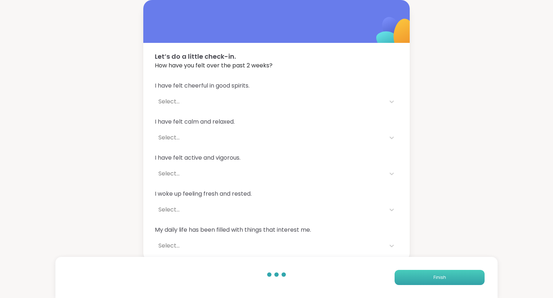
click at [422, 278] on button "Finish" at bounding box center [440, 277] width 90 height 15
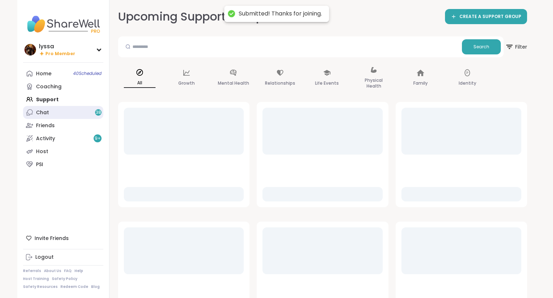
click at [54, 108] on link "Chat 38" at bounding box center [63, 112] width 80 height 13
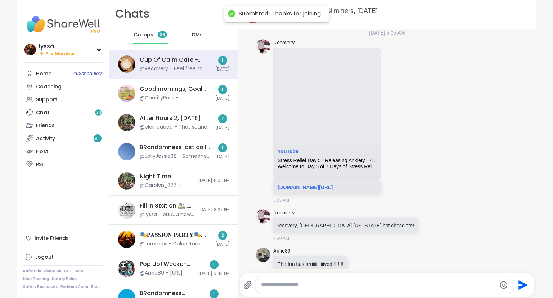
scroll to position [1376, 0]
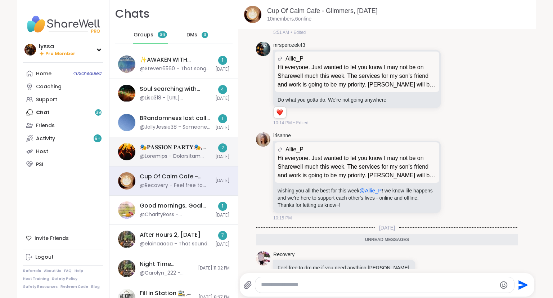
click at [166, 154] on div at bounding box center [175, 156] width 71 height 7
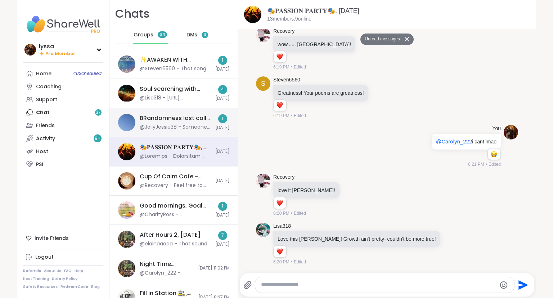
scroll to position [4986, 0]
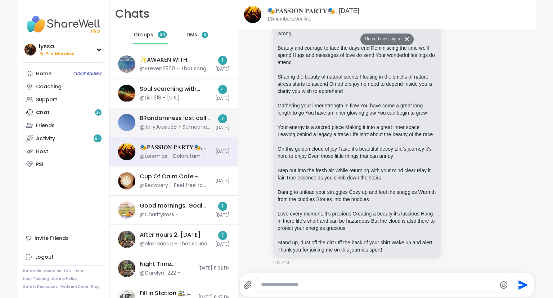
click at [166, 119] on div "BRandomness last call -Kink Q&A and discussion, [DATE]" at bounding box center [175, 118] width 71 height 8
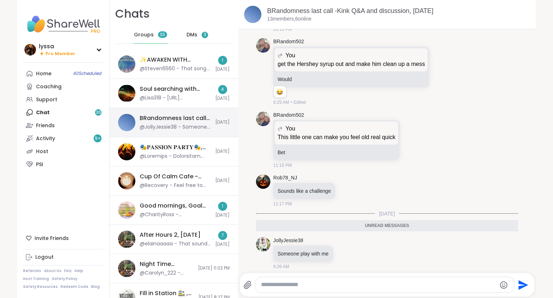
scroll to position [6020, 0]
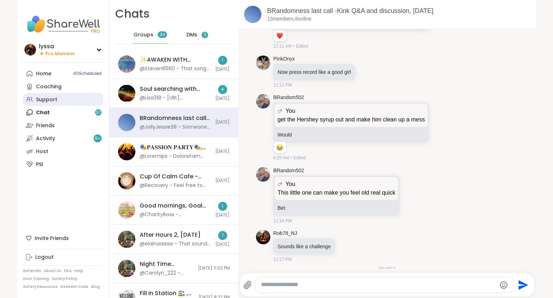
click at [61, 103] on link "Support" at bounding box center [63, 99] width 80 height 13
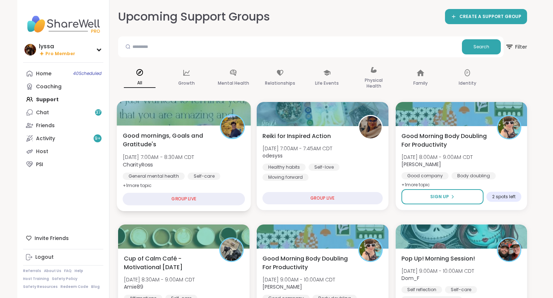
click at [181, 119] on div at bounding box center [184, 113] width 134 height 25
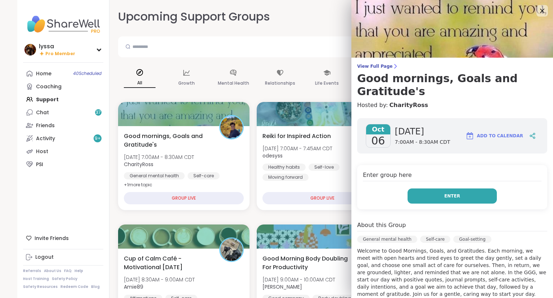
click at [477, 188] on button "Enter" at bounding box center [452, 195] width 89 height 15
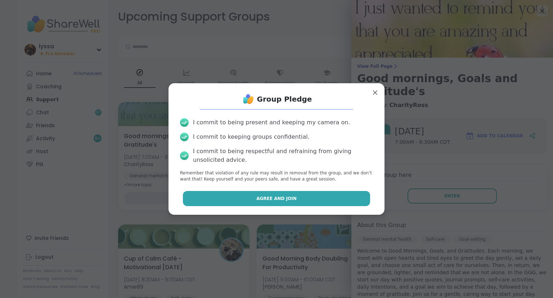
click at [337, 196] on button "Agree and Join" at bounding box center [277, 198] width 188 height 15
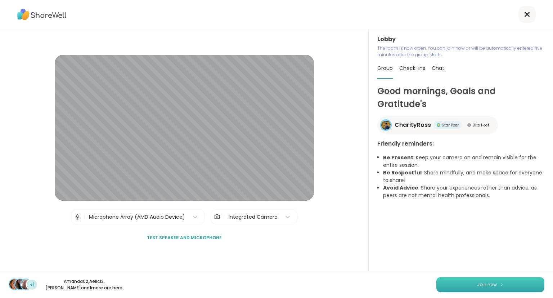
click at [470, 284] on button "Join now" at bounding box center [491, 284] width 108 height 15
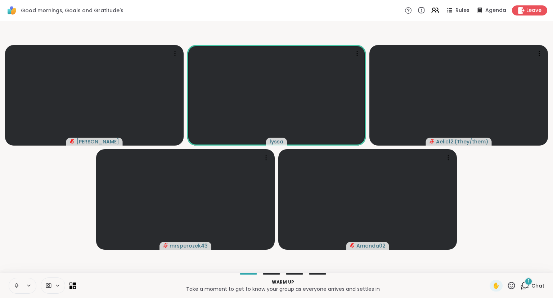
click at [13, 287] on button at bounding box center [16, 285] width 14 height 15
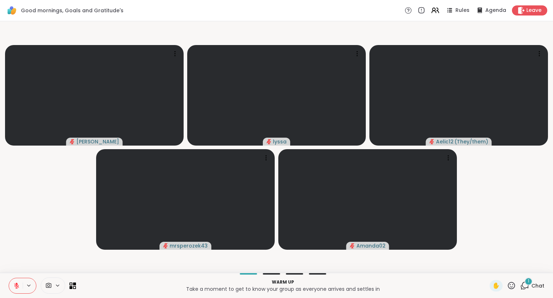
click at [14, 280] on button at bounding box center [16, 285] width 14 height 15
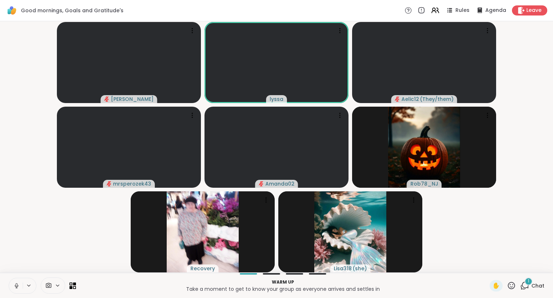
click at [17, 288] on icon at bounding box center [16, 287] width 0 height 1
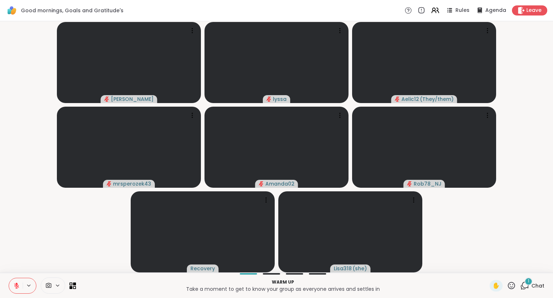
click at [511, 289] on icon at bounding box center [511, 285] width 7 height 7
click at [491, 267] on span "❤️" at bounding box center [490, 266] width 7 height 9
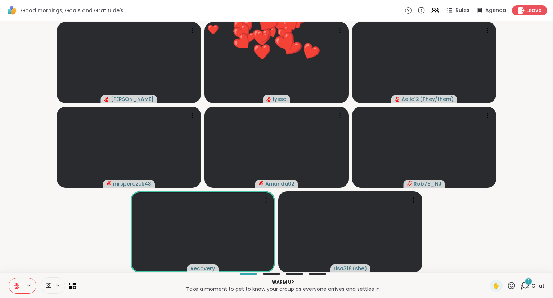
click at [535, 288] on span "Chat" at bounding box center [538, 285] width 13 height 7
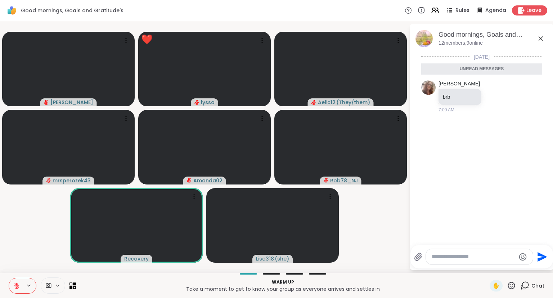
drag, startPoint x: 541, startPoint y: 38, endPoint x: 77, endPoint y: 242, distance: 506.9
click at [410, 242] on div "Good mornings, Goals and Gratitude's , [DATE] members, 9 online [DATE] Unread m…" at bounding box center [482, 147] width 144 height 246
click at [12, 280] on button at bounding box center [16, 285] width 14 height 15
click at [539, 37] on icon at bounding box center [541, 38] width 9 height 9
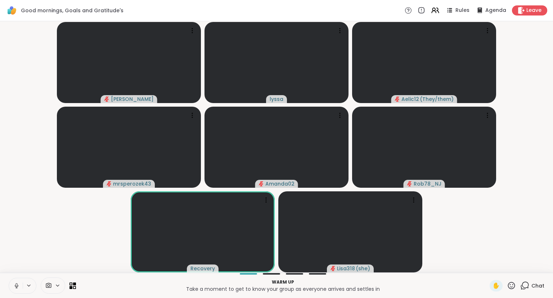
click at [14, 285] on icon at bounding box center [16, 286] width 6 height 6
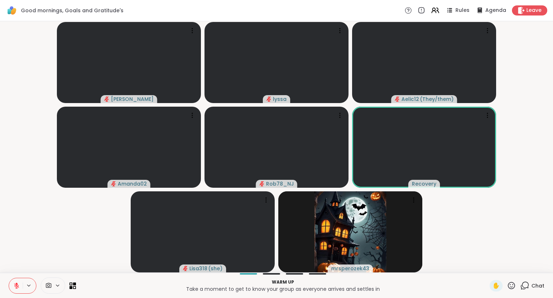
click at [14, 280] on button at bounding box center [16, 285] width 14 height 15
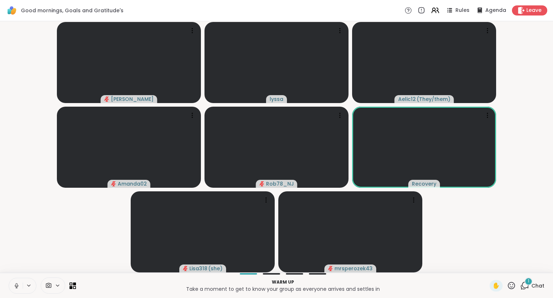
click at [17, 283] on icon at bounding box center [16, 286] width 6 height 6
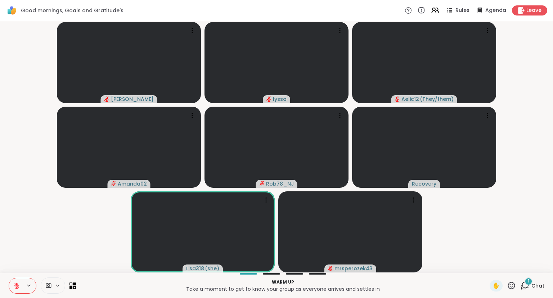
click at [16, 288] on icon at bounding box center [16, 285] width 5 height 5
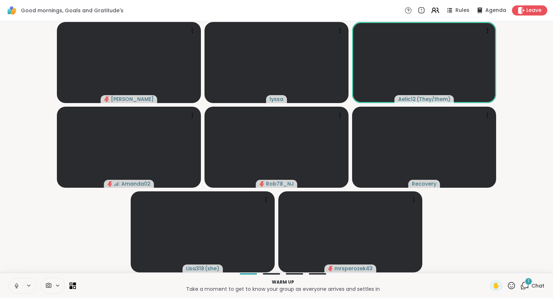
click at [18, 284] on icon at bounding box center [16, 286] width 6 height 6
click at [16, 286] on icon at bounding box center [16, 285] width 5 height 5
click at [16, 283] on icon at bounding box center [16, 286] width 6 height 6
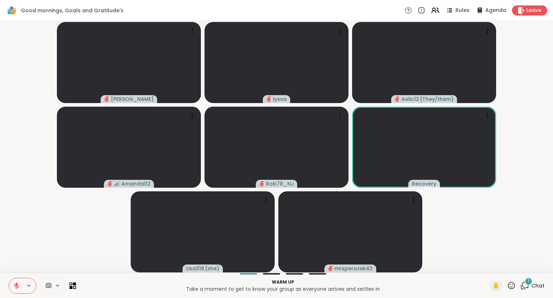
click at [16, 283] on icon at bounding box center [16, 284] width 2 height 3
click at [12, 284] on button at bounding box center [16, 285] width 14 height 15
click at [537, 281] on div "1 Chat" at bounding box center [533, 286] width 24 height 12
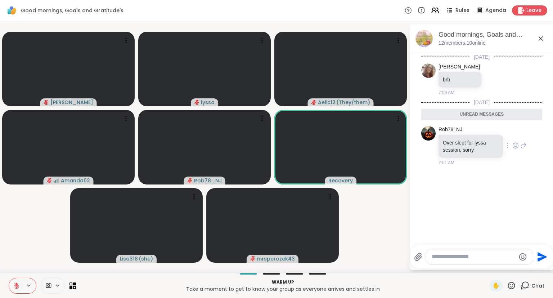
click at [517, 142] on div at bounding box center [516, 145] width 6 height 9
click at [458, 133] on div "Select Reaction: Heart" at bounding box center [458, 134] width 6 height 6
click at [21, 284] on button at bounding box center [16, 285] width 14 height 15
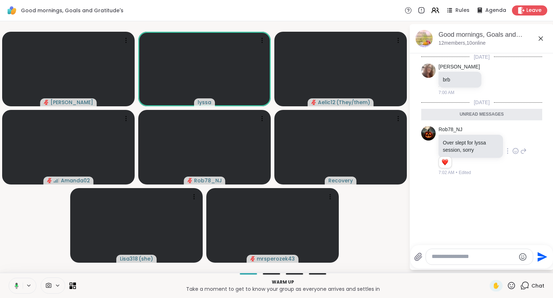
click at [15, 281] on button at bounding box center [15, 285] width 15 height 15
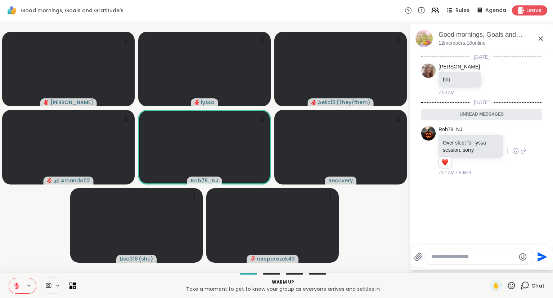
click at [522, 149] on icon at bounding box center [524, 151] width 6 height 9
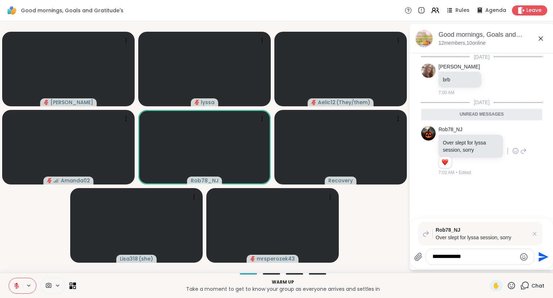
type textarea "**********"
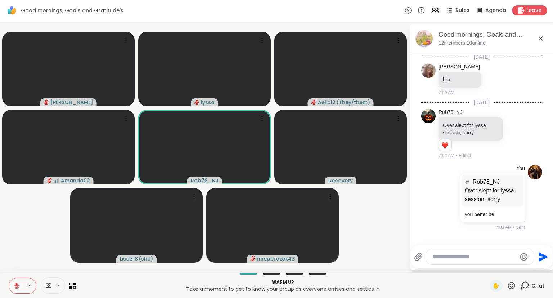
click at [540, 35] on icon at bounding box center [541, 38] width 9 height 9
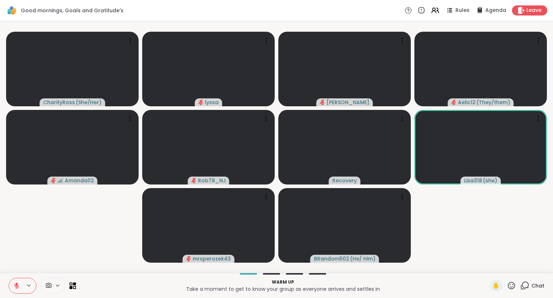
click at [19, 285] on icon at bounding box center [16, 286] width 6 height 6
click at [16, 284] on icon at bounding box center [16, 284] width 2 height 3
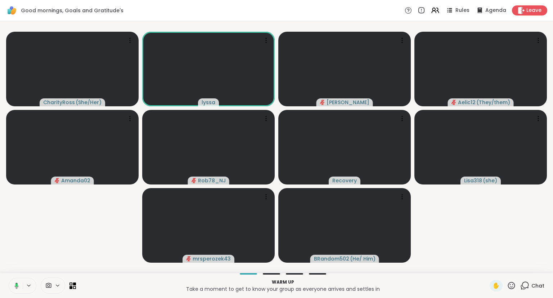
click at [16, 284] on rect at bounding box center [16, 285] width 2 height 3
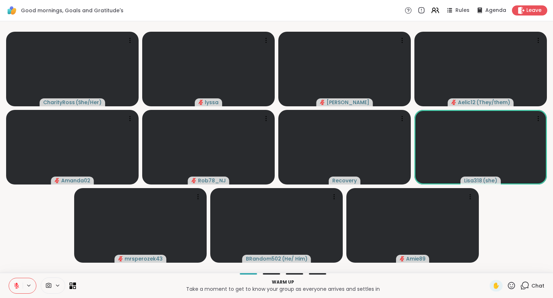
click at [16, 284] on icon at bounding box center [16, 284] width 2 height 3
click at [16, 280] on button at bounding box center [16, 285] width 14 height 15
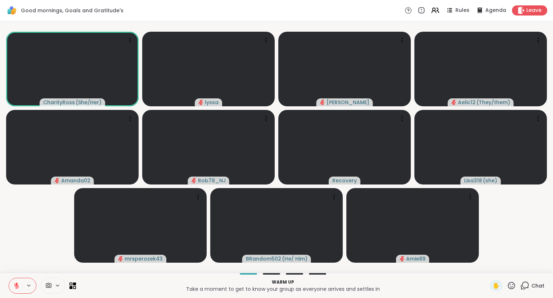
click at [13, 292] on button at bounding box center [16, 285] width 14 height 15
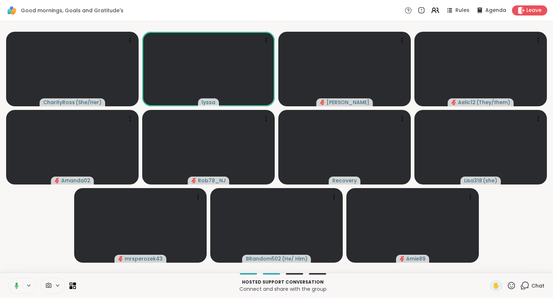
click at [14, 277] on div "Hosted support conversation Connect and share with the group ✋ Chat" at bounding box center [276, 285] width 553 height 25
click at [16, 284] on icon at bounding box center [16, 284] width 2 height 3
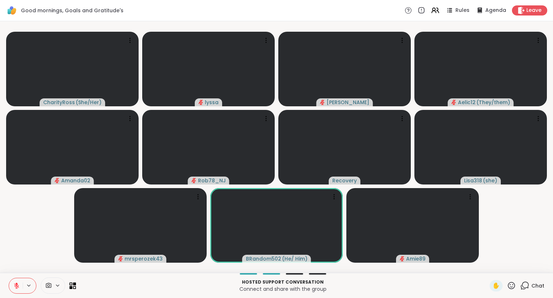
click at [19, 286] on icon at bounding box center [16, 286] width 6 height 6
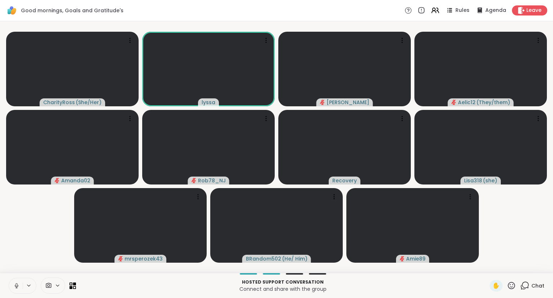
click at [18, 284] on icon at bounding box center [16, 286] width 6 height 6
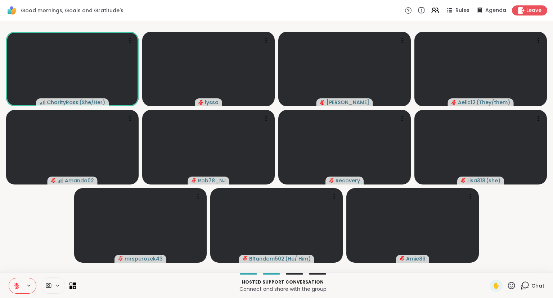
click at [15, 292] on button at bounding box center [16, 285] width 14 height 15
click at [22, 288] on button at bounding box center [16, 285] width 14 height 15
click at [14, 286] on icon at bounding box center [15, 286] width 6 height 6
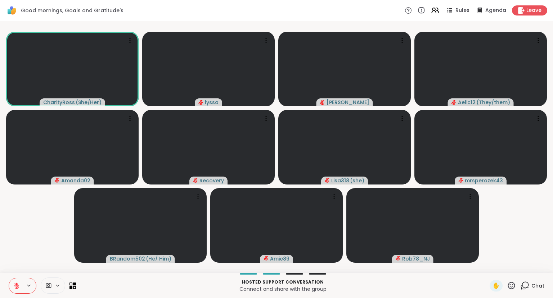
click at [510, 286] on icon at bounding box center [511, 285] width 9 height 9
click at [491, 269] on span "❤️" at bounding box center [490, 266] width 7 height 9
